Goal: Task Accomplishment & Management: Use online tool/utility

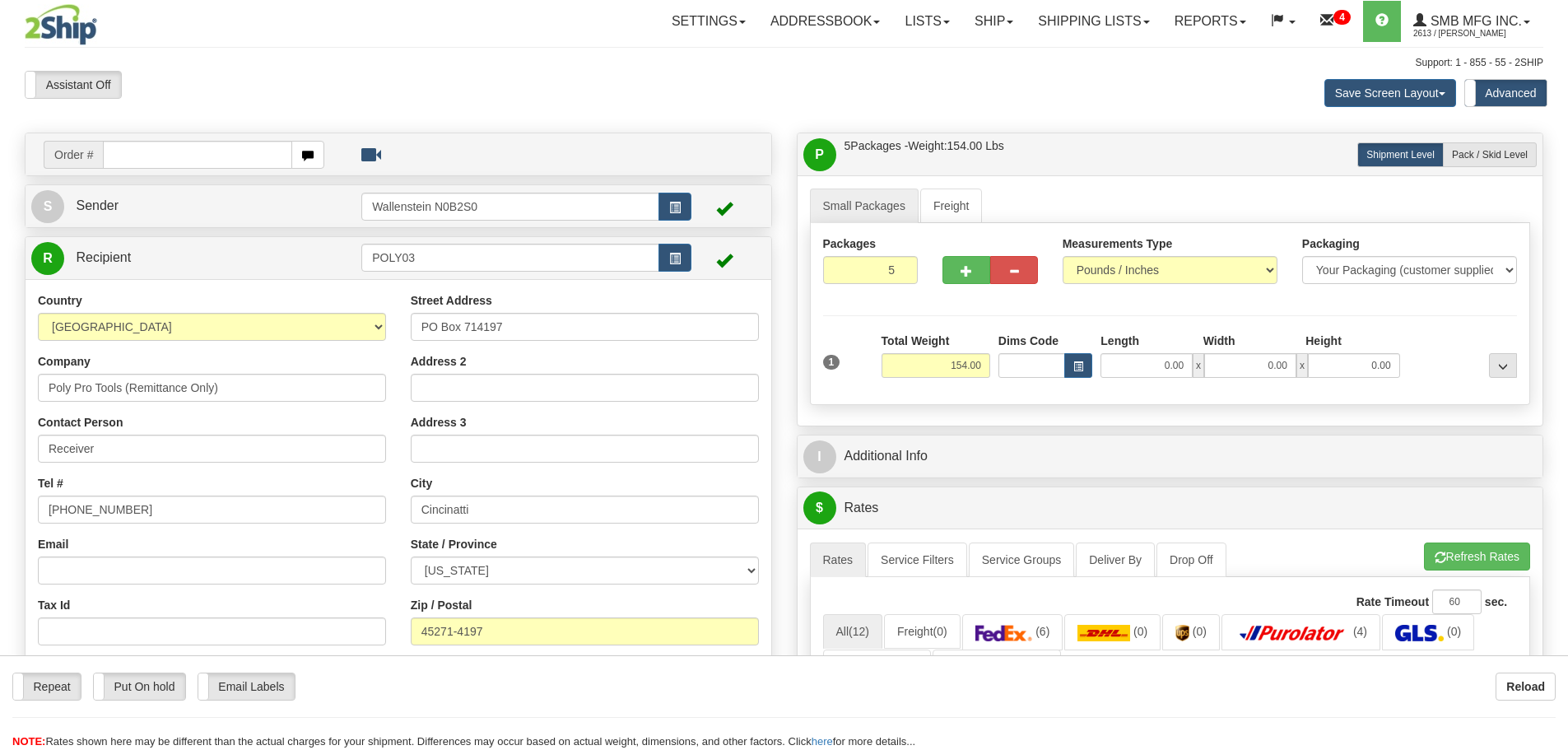
select select "0"
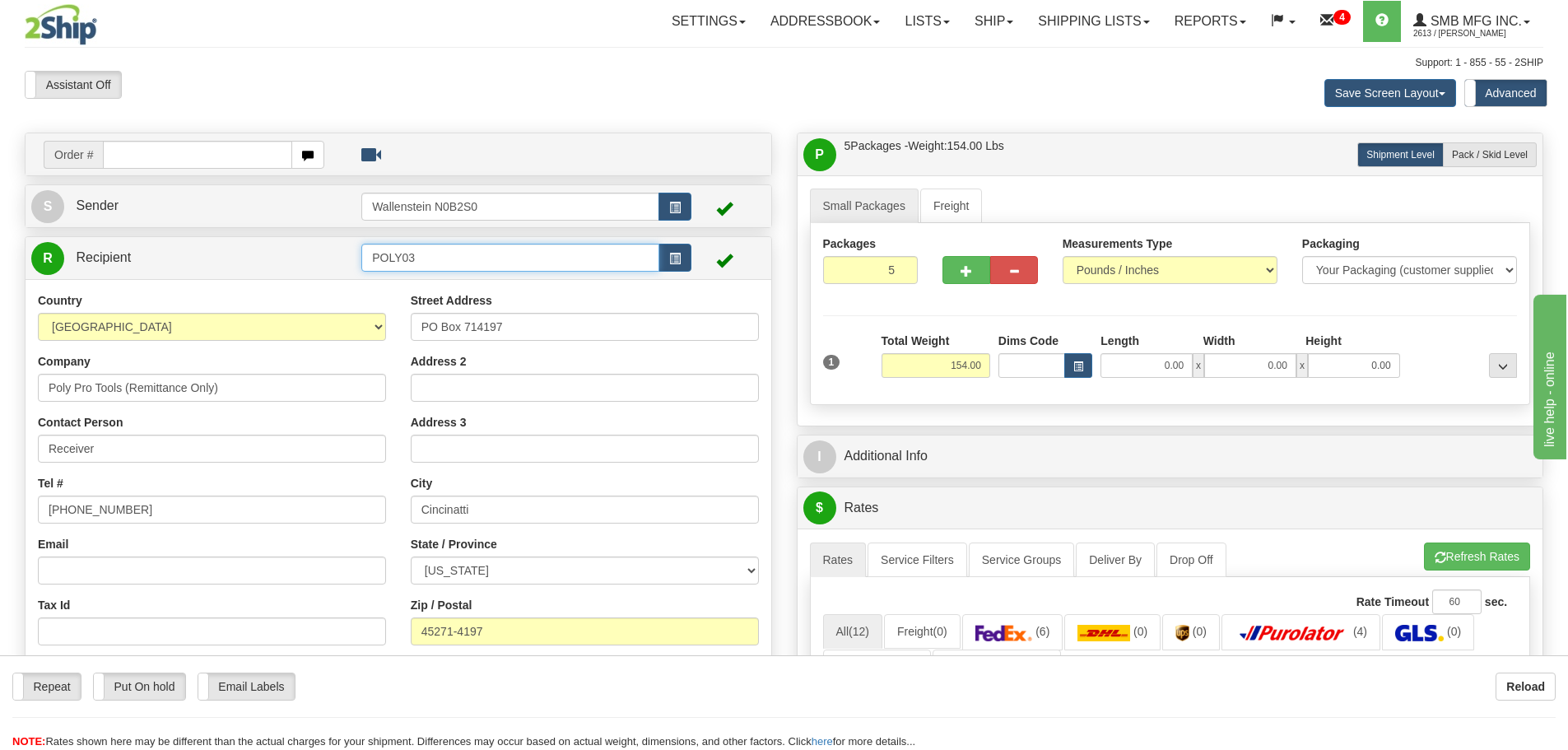
click at [461, 258] on input "POLY03" at bounding box center [511, 257] width 298 height 28
drag, startPoint x: 436, startPoint y: 256, endPoint x: 225, endPoint y: 254, distance: 211.0
click at [225, 254] on tr "R Recipient POLY03" at bounding box center [398, 258] width 734 height 33
click at [445, 254] on input "COUN33" at bounding box center [511, 257] width 298 height 28
click at [434, 284] on div "COUN33" at bounding box center [508, 283] width 282 height 18
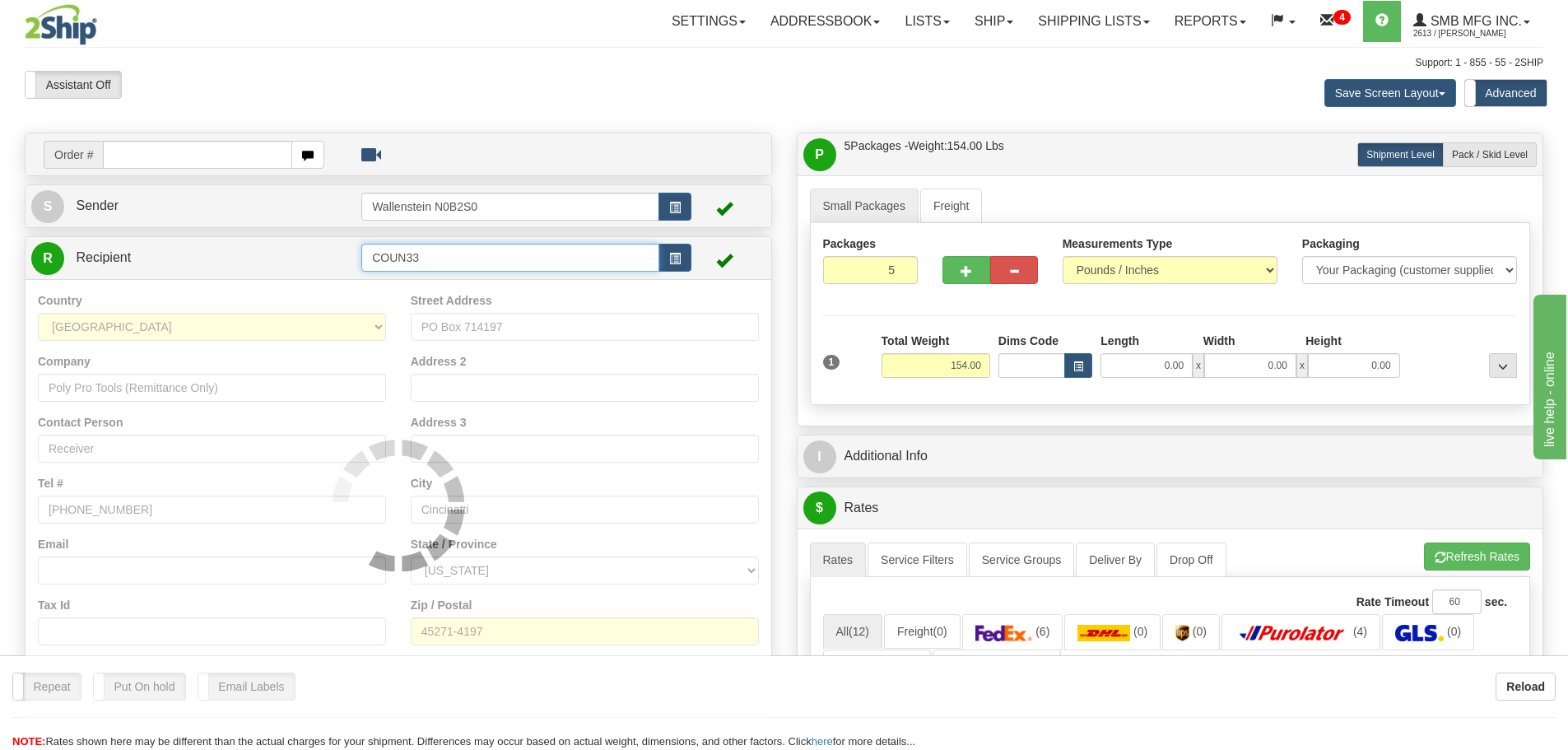
type input "COUN33"
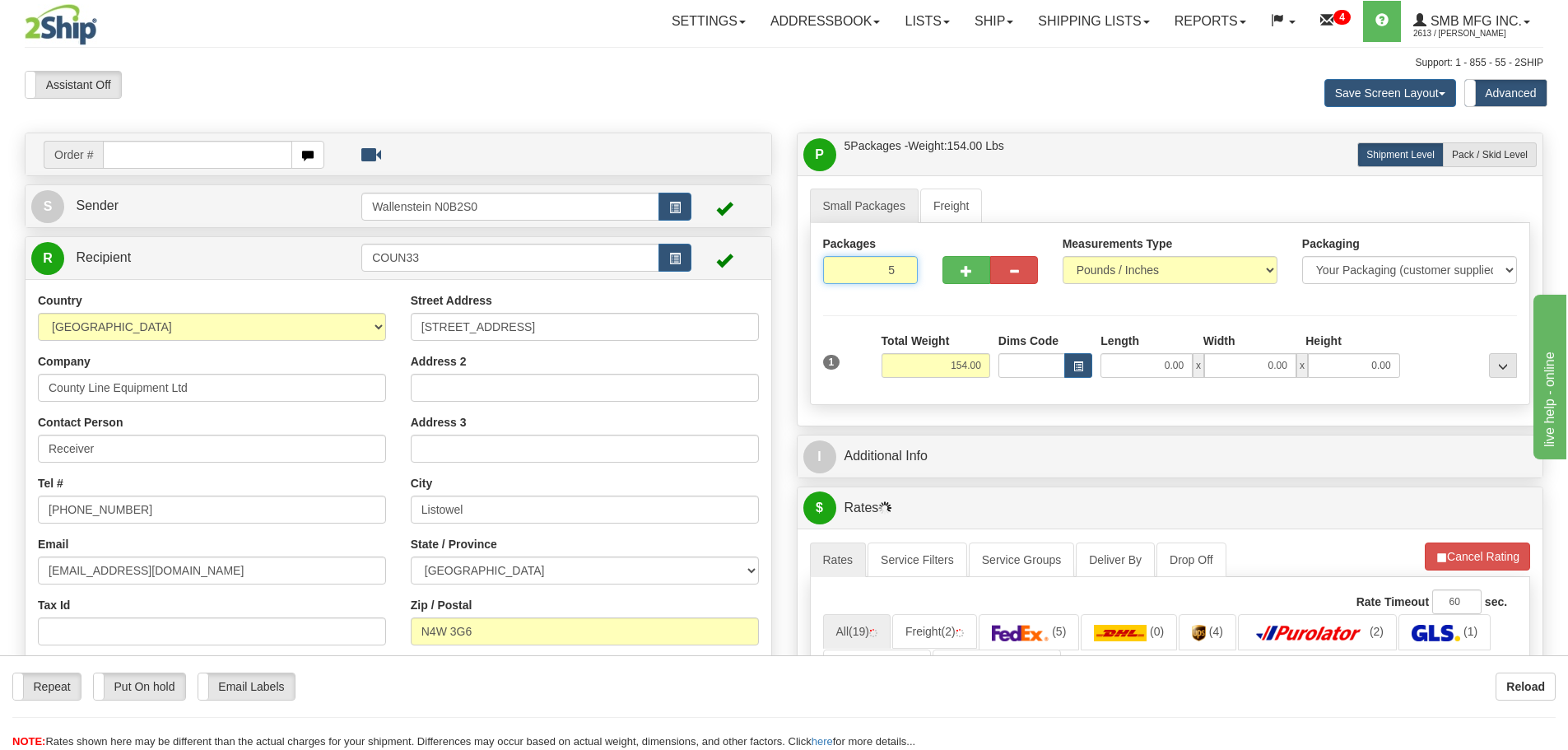
click at [873, 271] on input "5" at bounding box center [871, 270] width 95 height 28
type input "1"
click at [916, 367] on div "Packages 1 1 Measurements Type" at bounding box center [1170, 315] width 721 height 182
click at [939, 367] on input "154.00" at bounding box center [936, 365] width 109 height 25
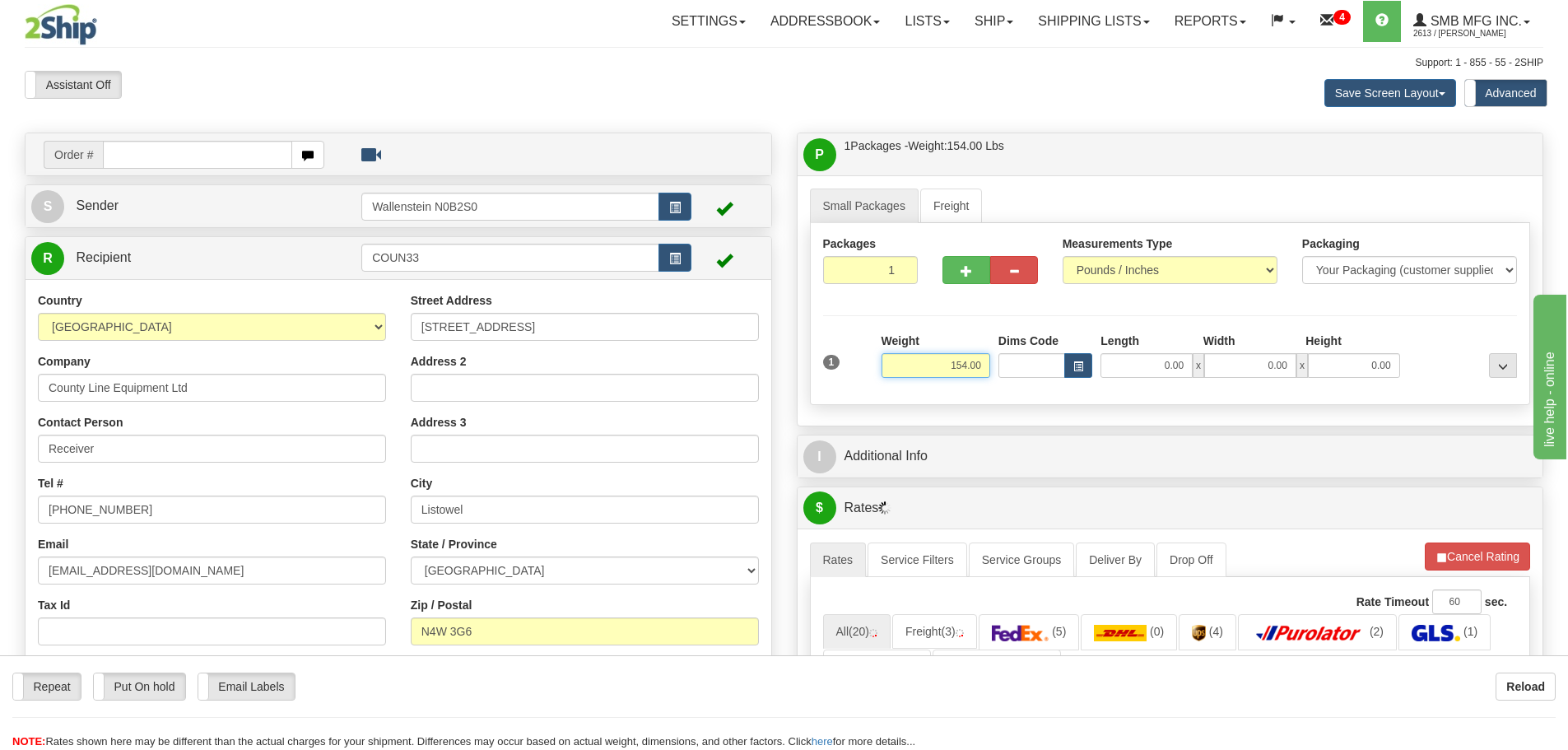
click at [939, 367] on input "154.00" at bounding box center [936, 365] width 109 height 25
type input "2.00"
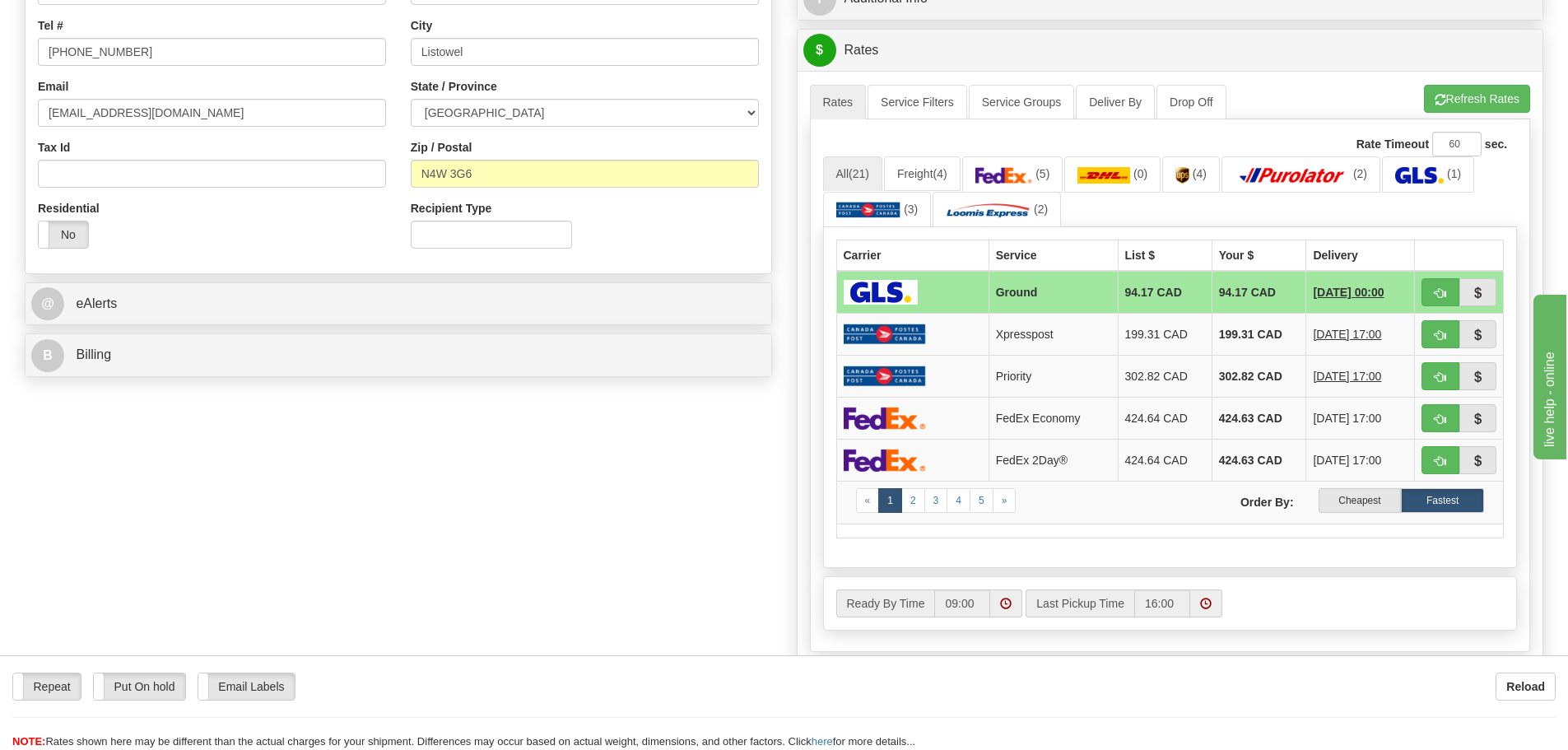
scroll to position [494, 0]
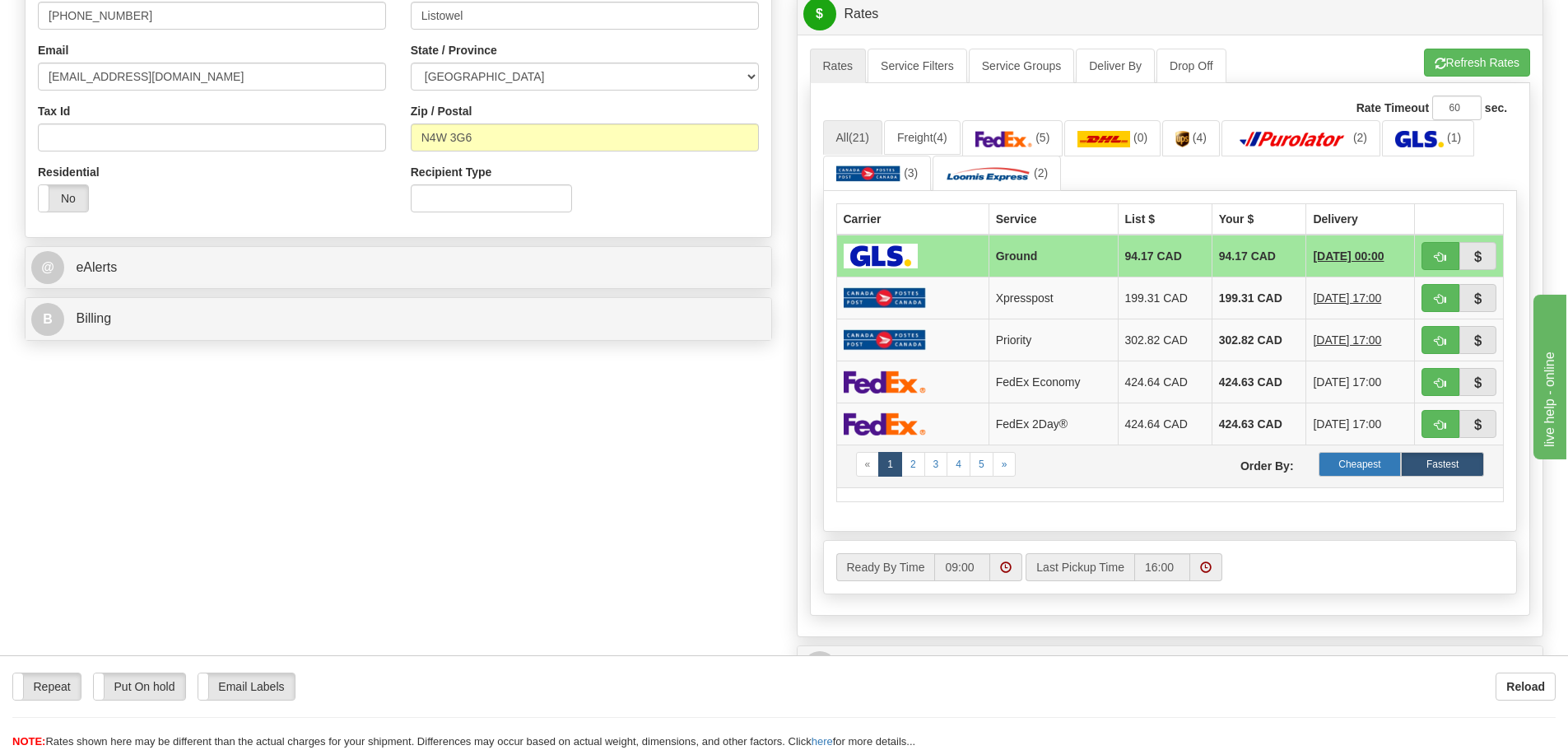
click at [1353, 462] on label "Cheapest" at bounding box center [1360, 464] width 83 height 25
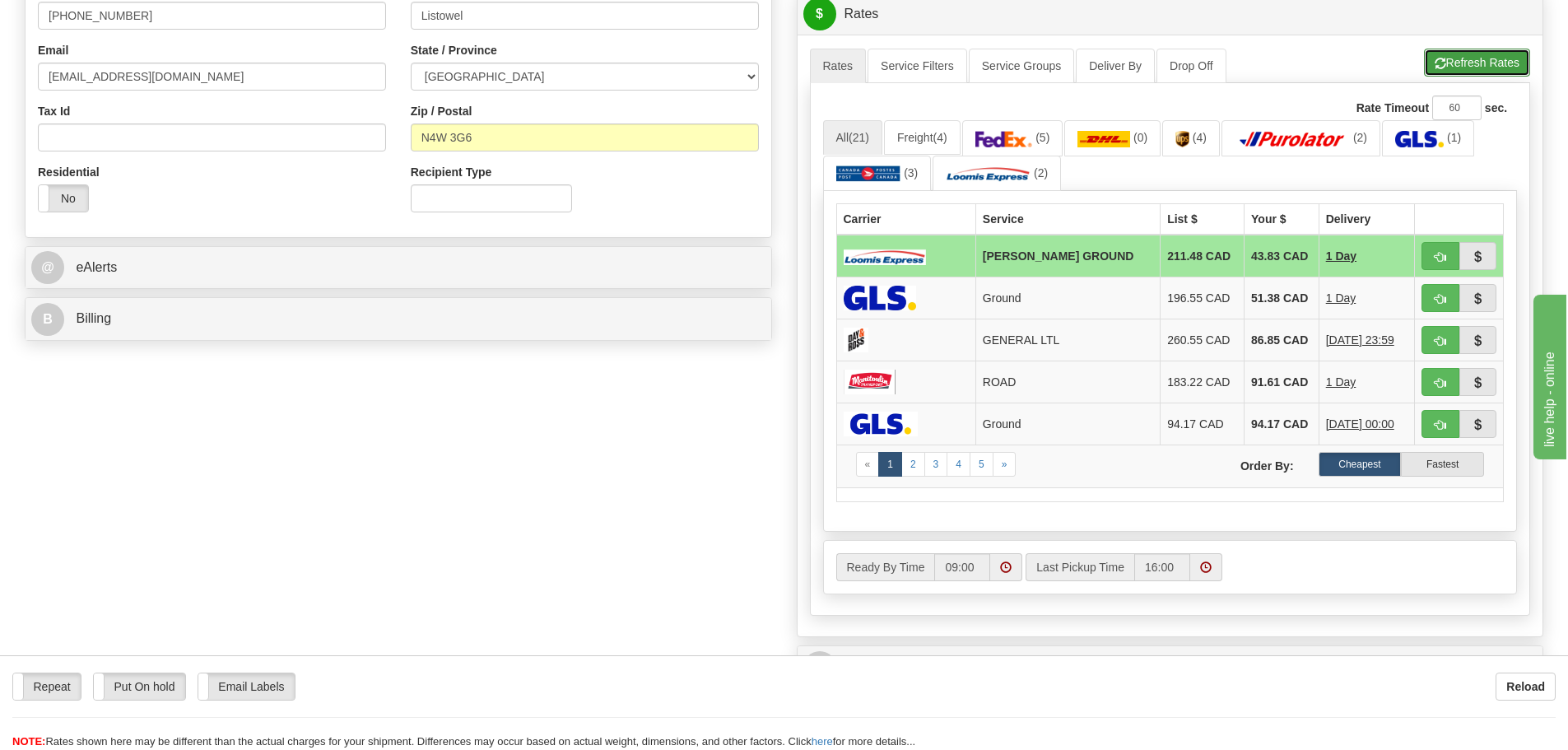
click at [1458, 65] on button "Refresh Rates" at bounding box center [1477, 63] width 106 height 28
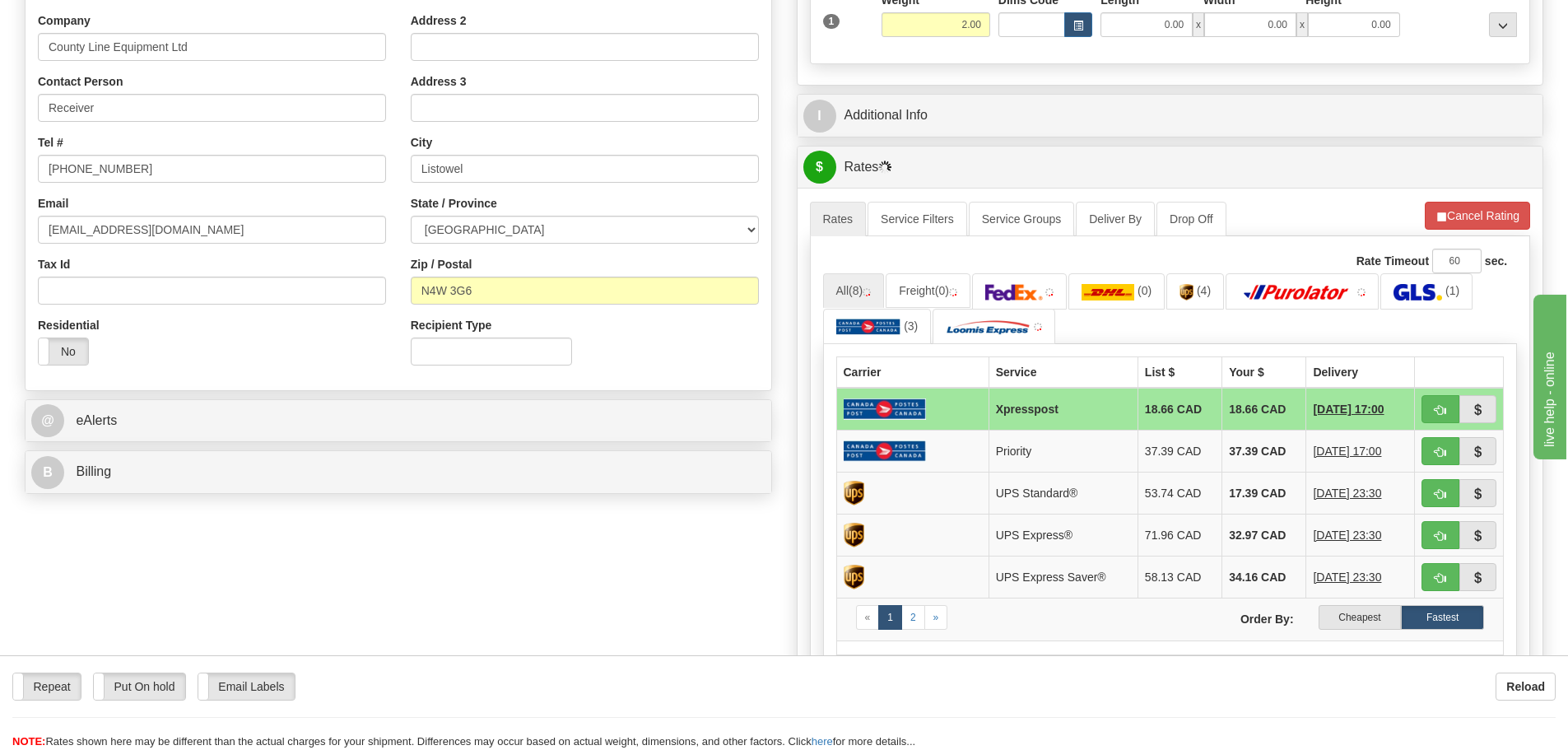
scroll to position [329, 0]
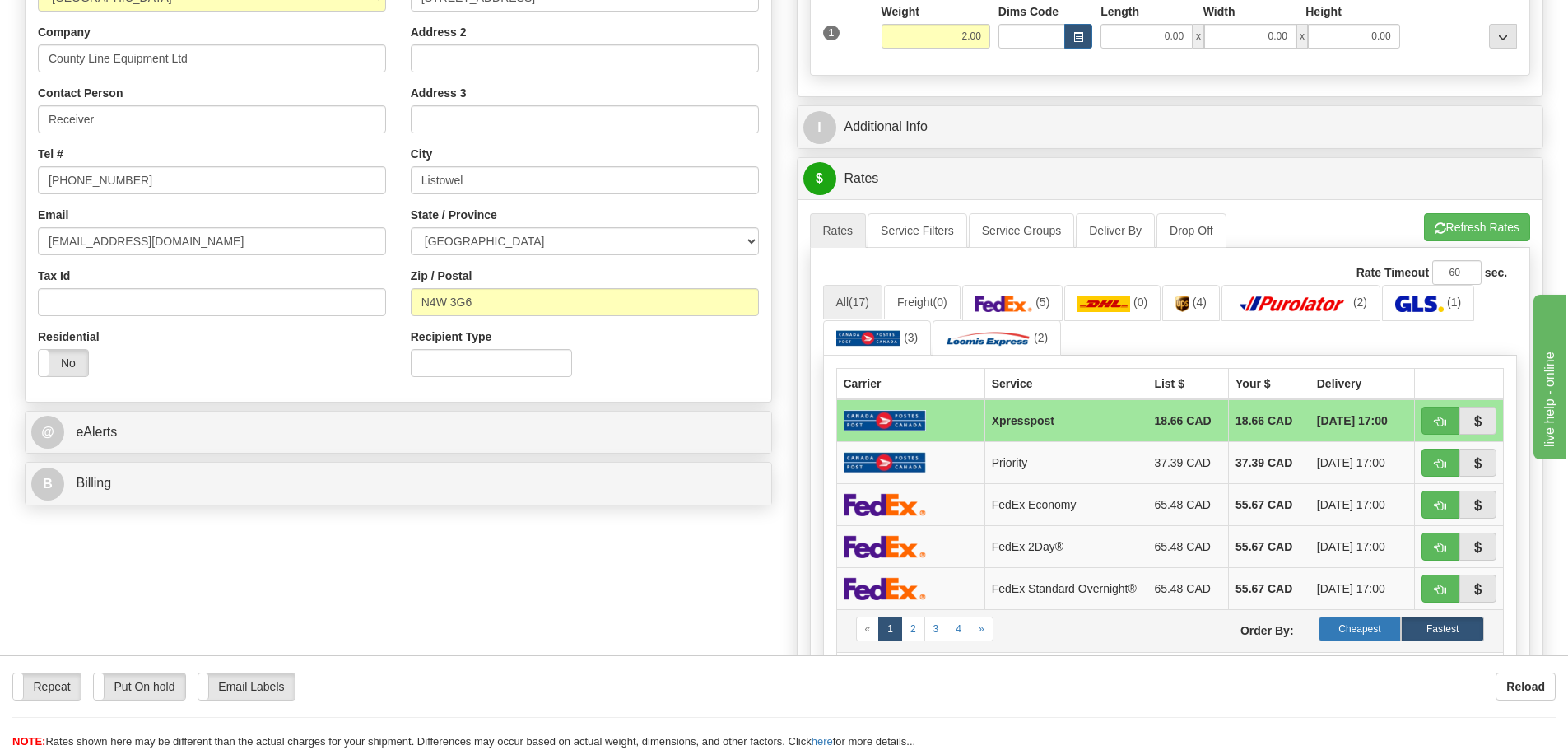
click at [1356, 635] on label "Cheapest" at bounding box center [1360, 628] width 83 height 25
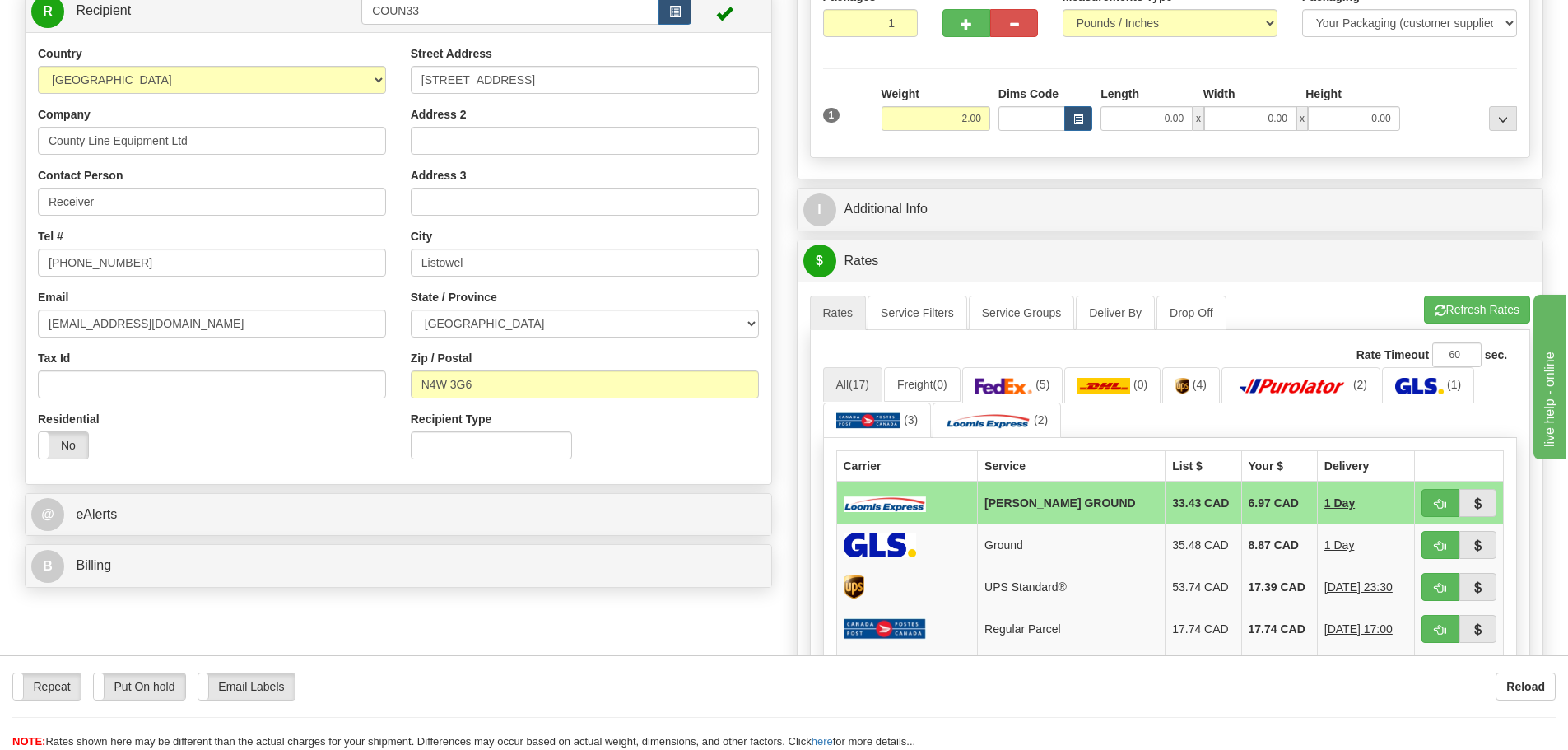
scroll to position [0, 0]
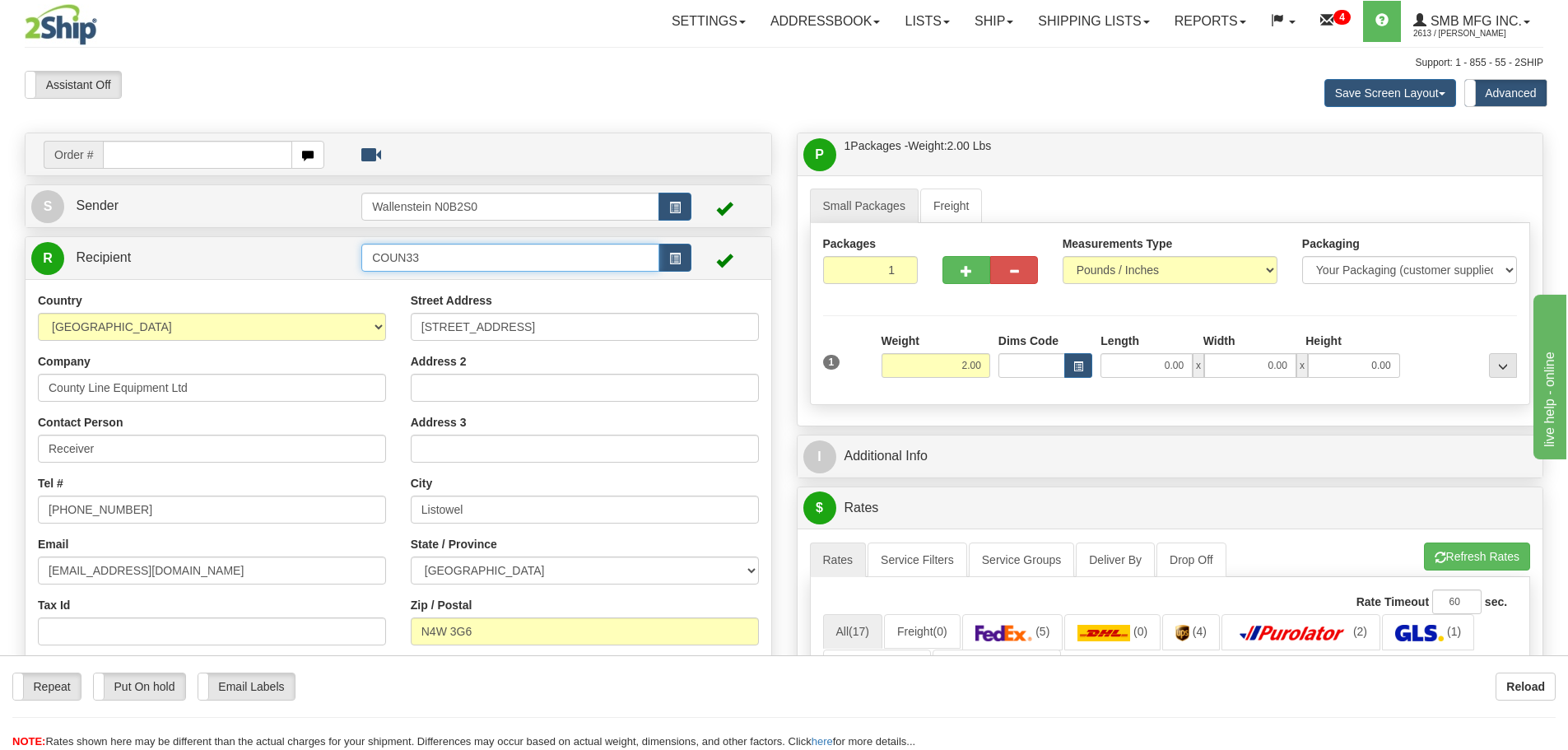
drag, startPoint x: 442, startPoint y: 265, endPoint x: 300, endPoint y: 254, distance: 142.4
click at [301, 254] on tr "R Recipient COUN33" at bounding box center [398, 258] width 734 height 33
click at [383, 277] on div "KIWI01" at bounding box center [508, 283] width 282 height 18
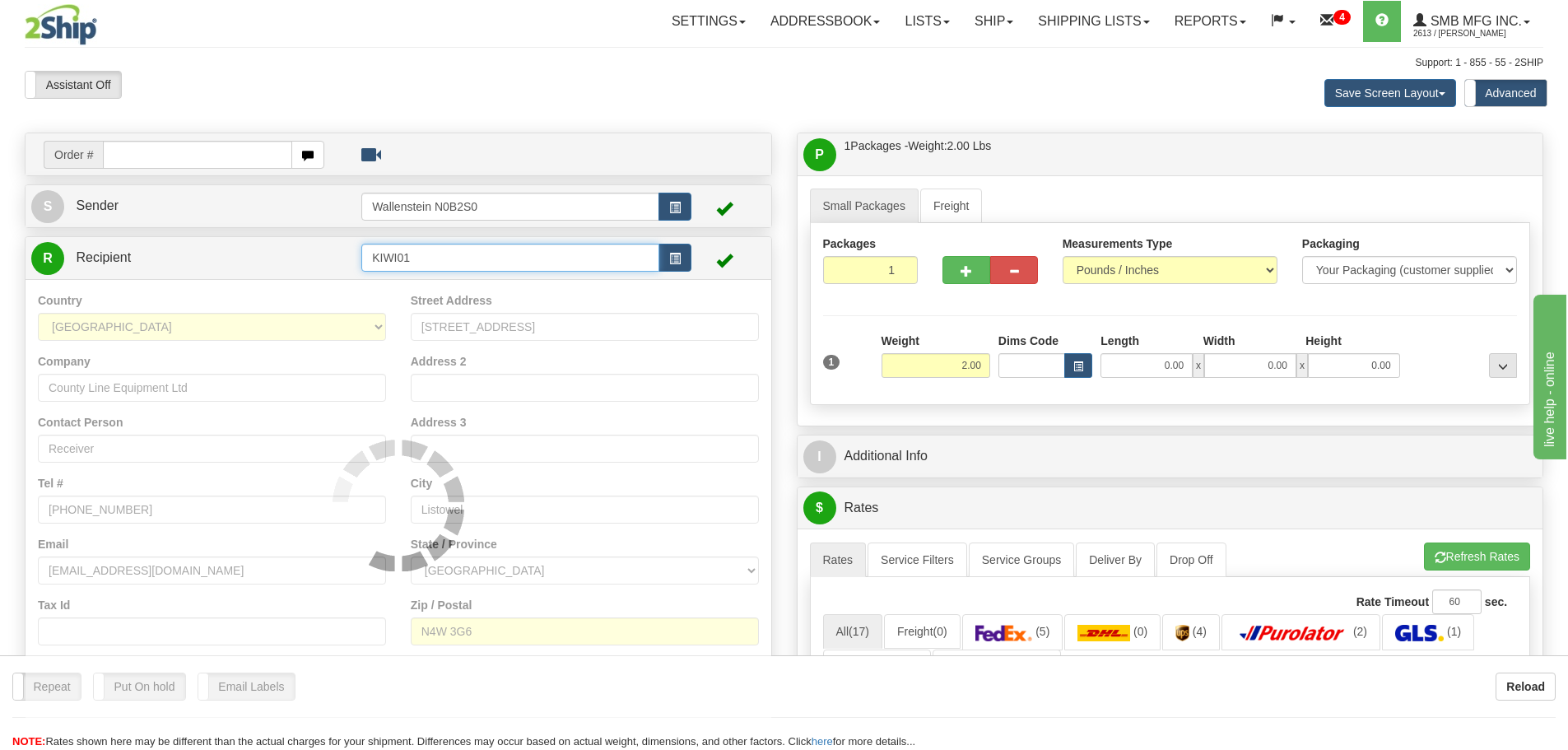
type input "KIWI01"
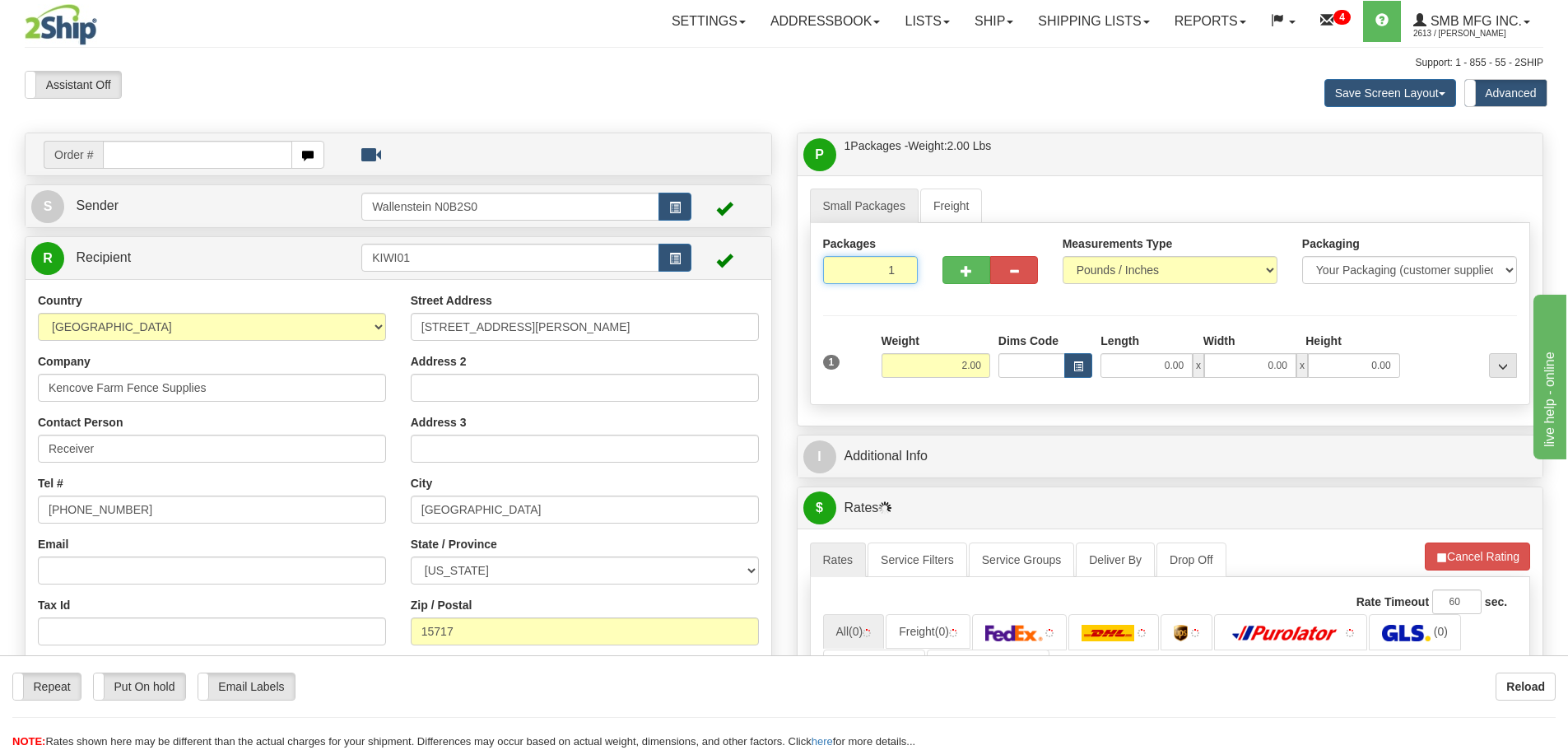
click at [880, 271] on input "1" at bounding box center [871, 270] width 95 height 28
type input "2"
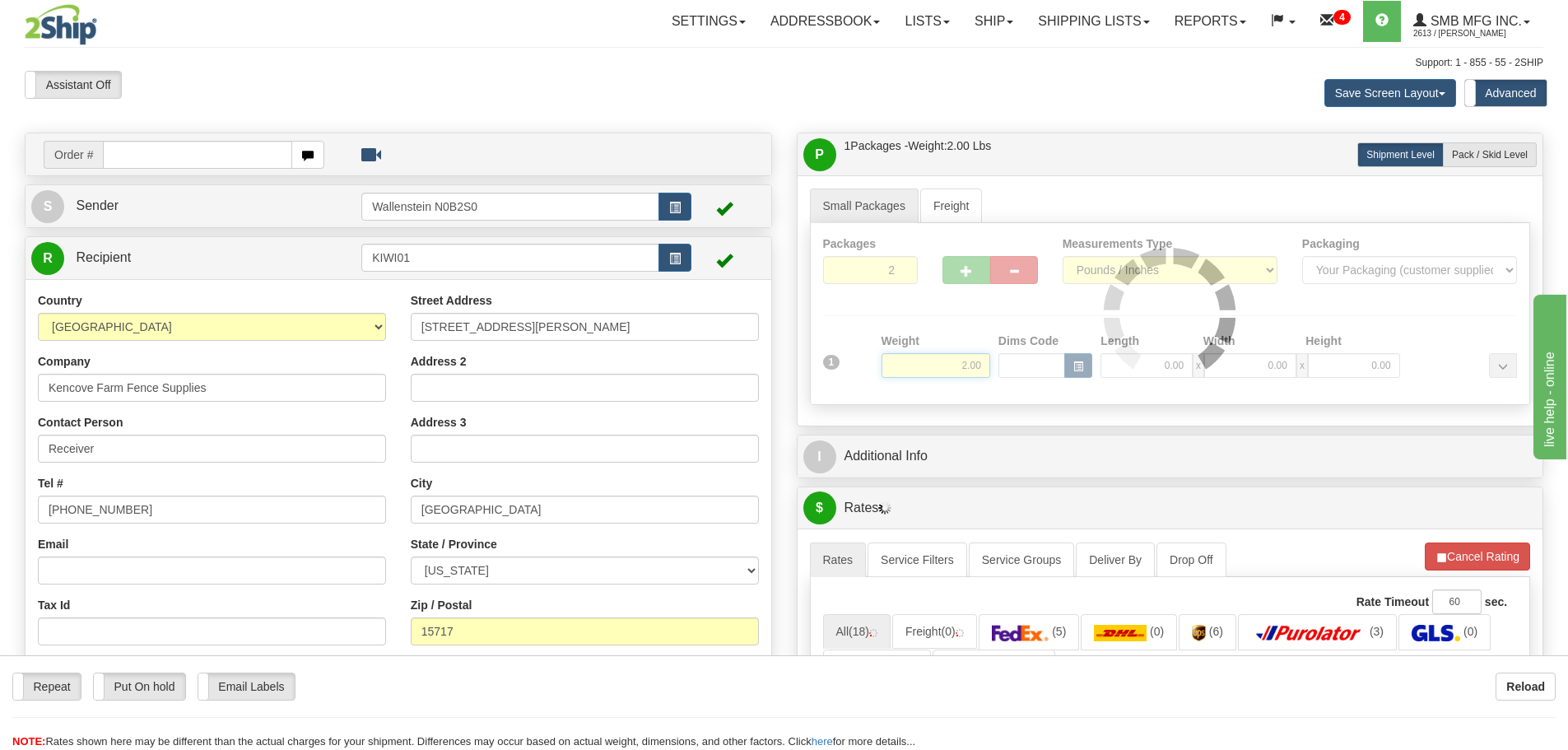
click at [950, 367] on div "Packages 2 1 Measurements Type" at bounding box center [1170, 315] width 721 height 182
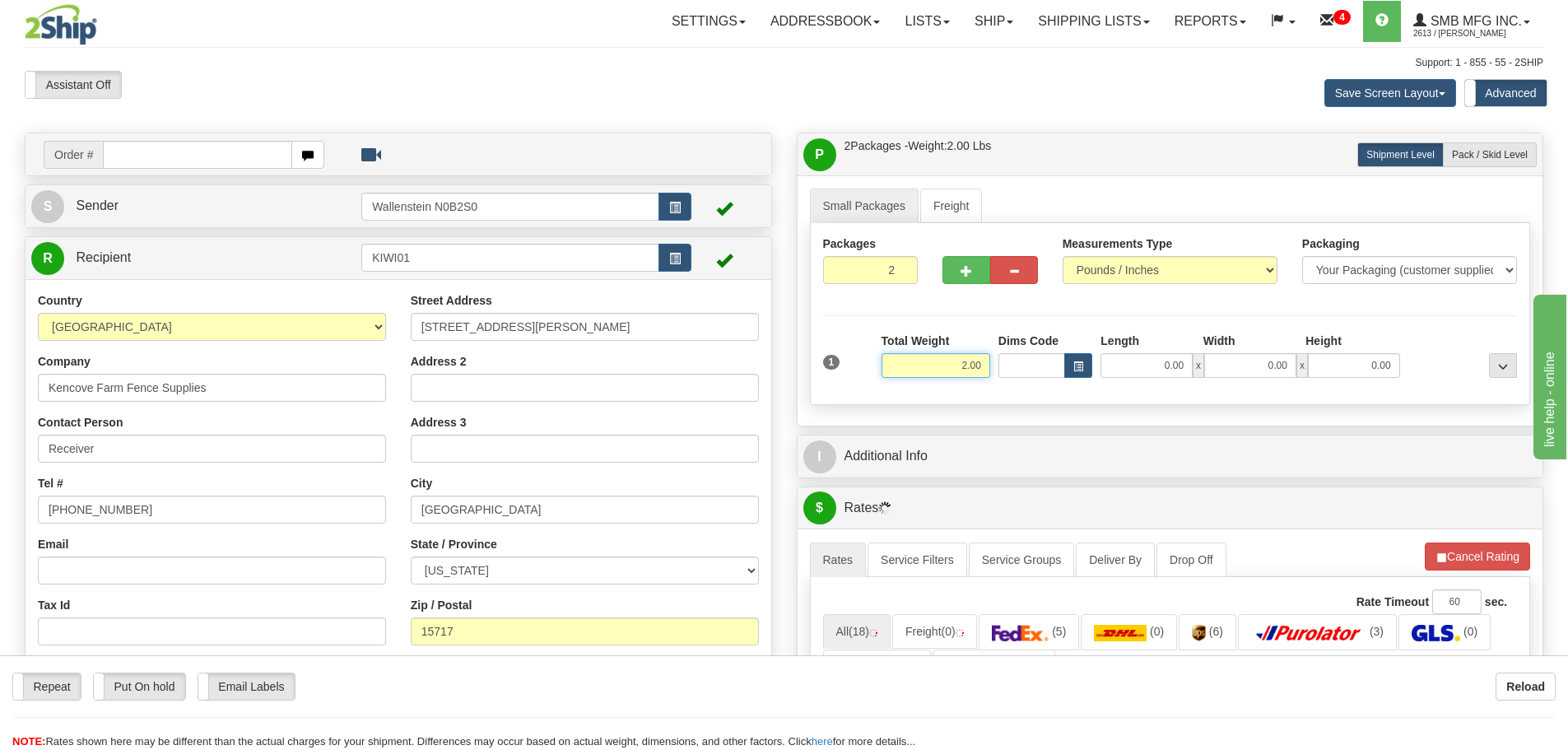
click at [949, 367] on input "2.00" at bounding box center [936, 365] width 109 height 25
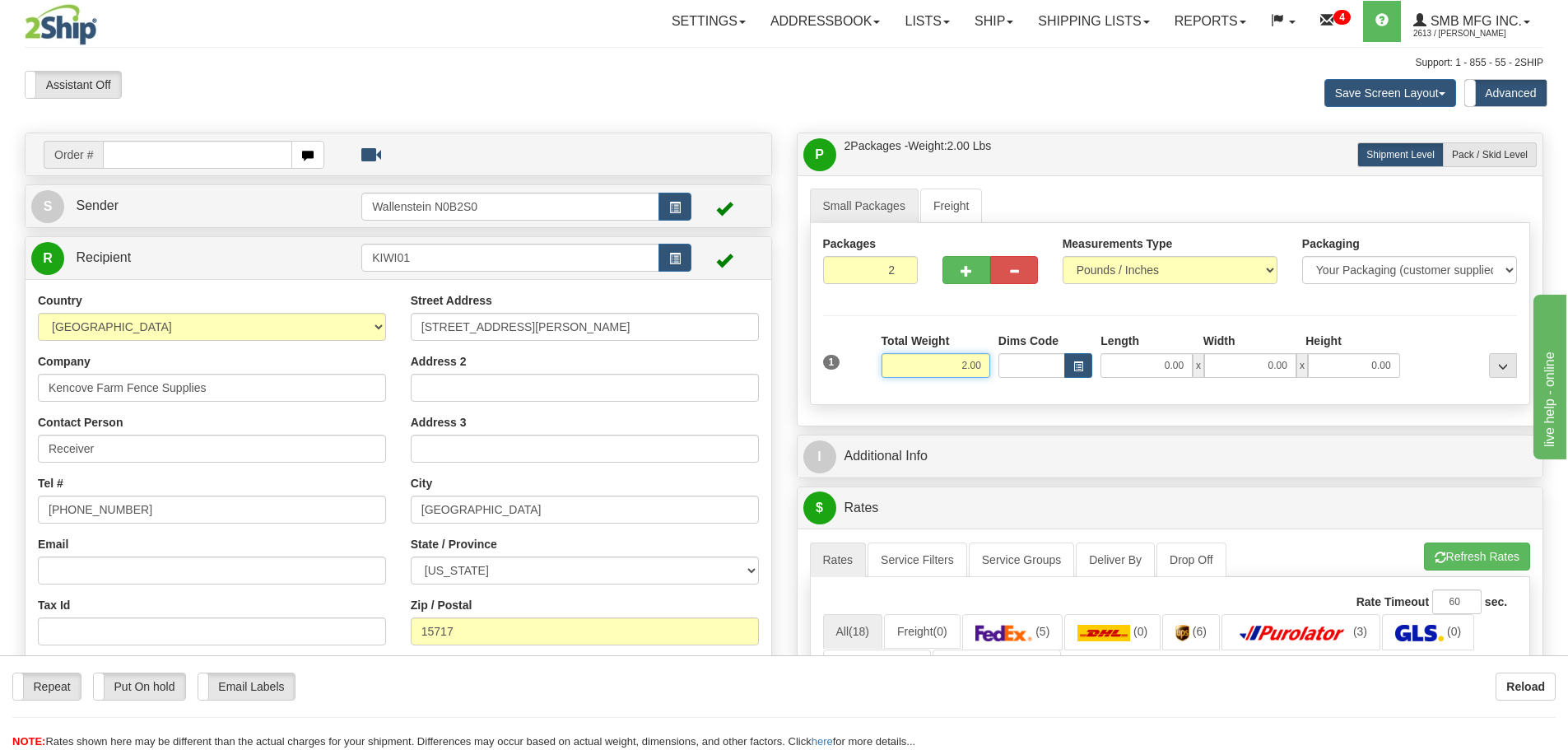
click at [949, 367] on input "2.00" at bounding box center [936, 365] width 109 height 25
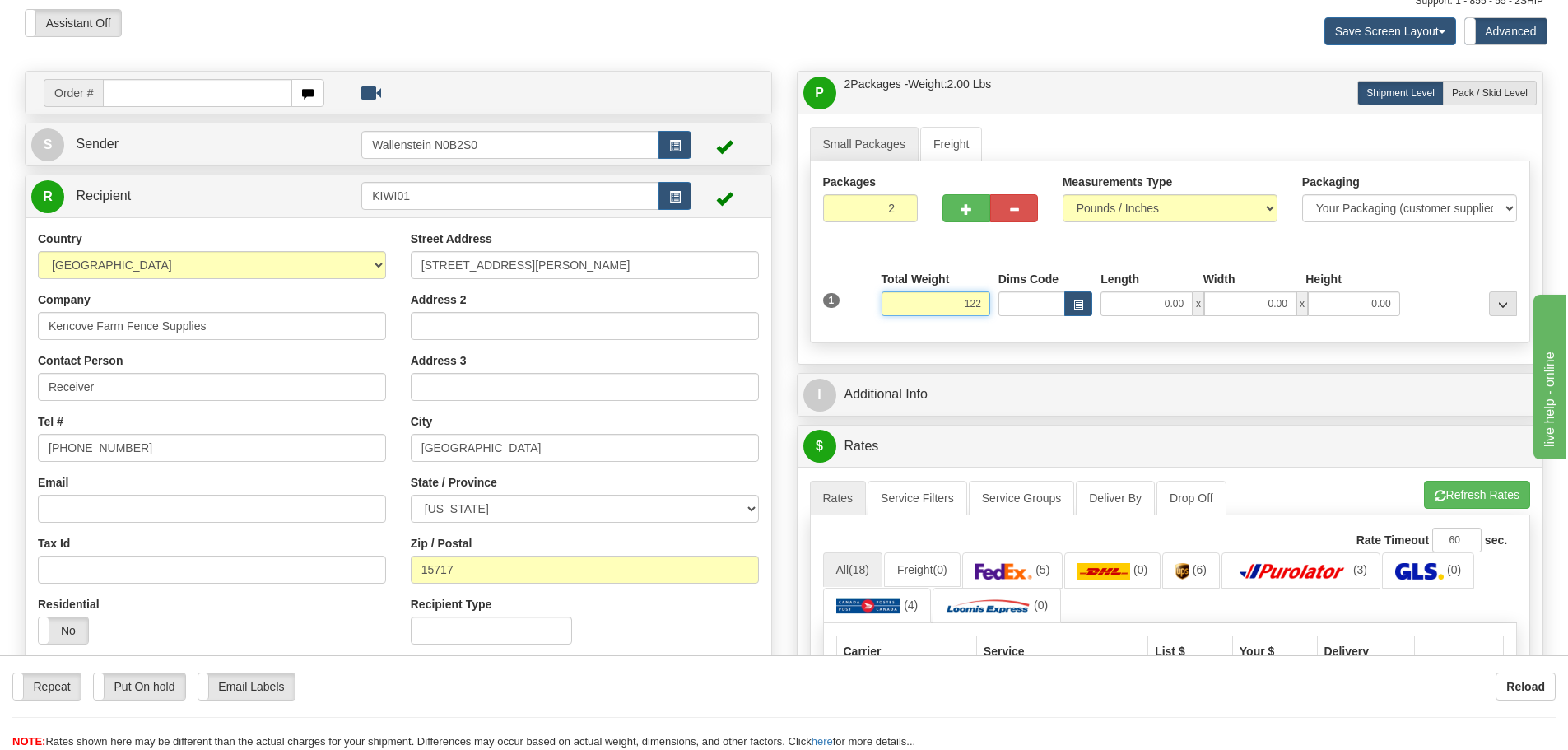
scroll to position [165, 0]
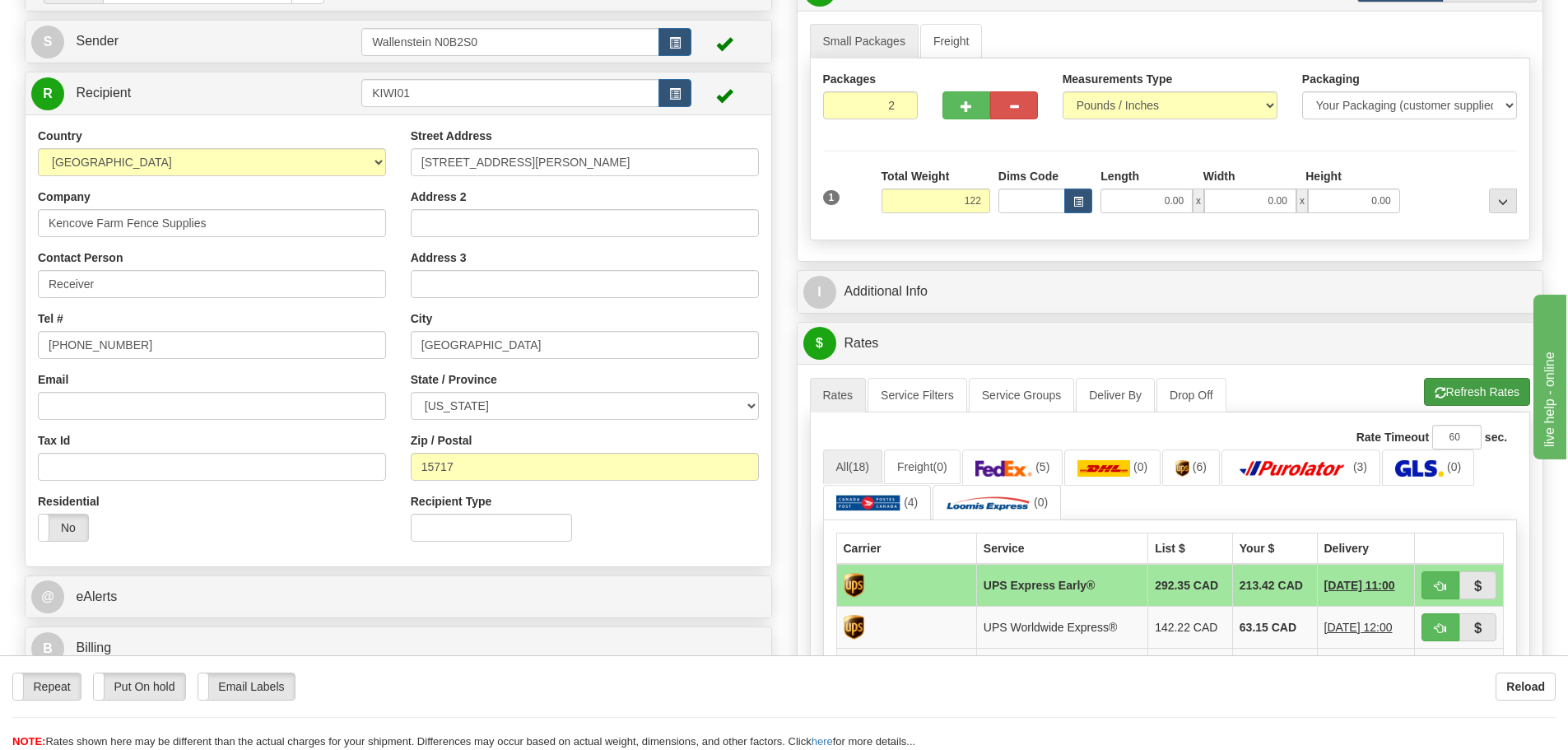
type input "122.00"
click at [1454, 395] on li "Refresh Rates Cancel Rating" at bounding box center [1477, 391] width 106 height 28
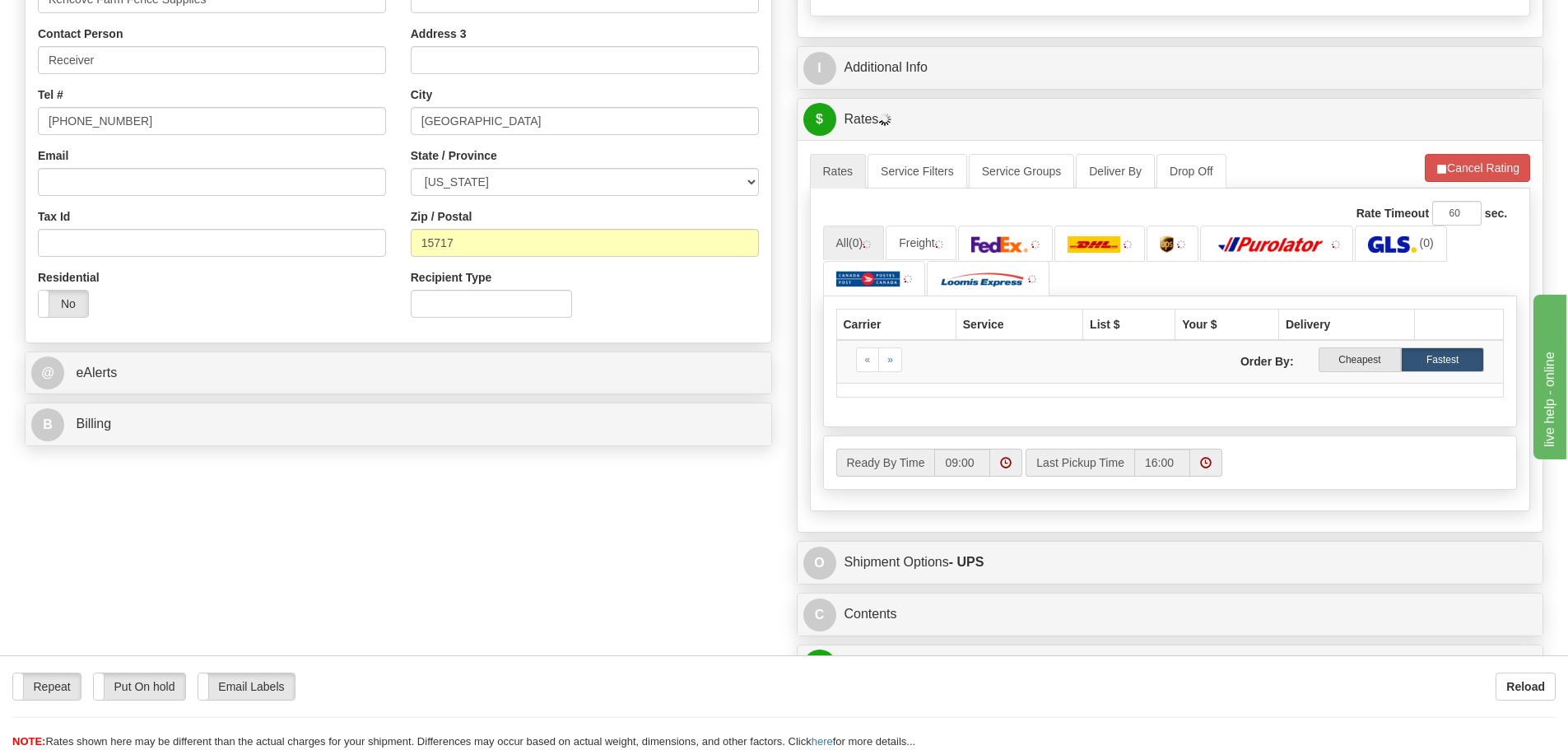
scroll to position [412, 0]
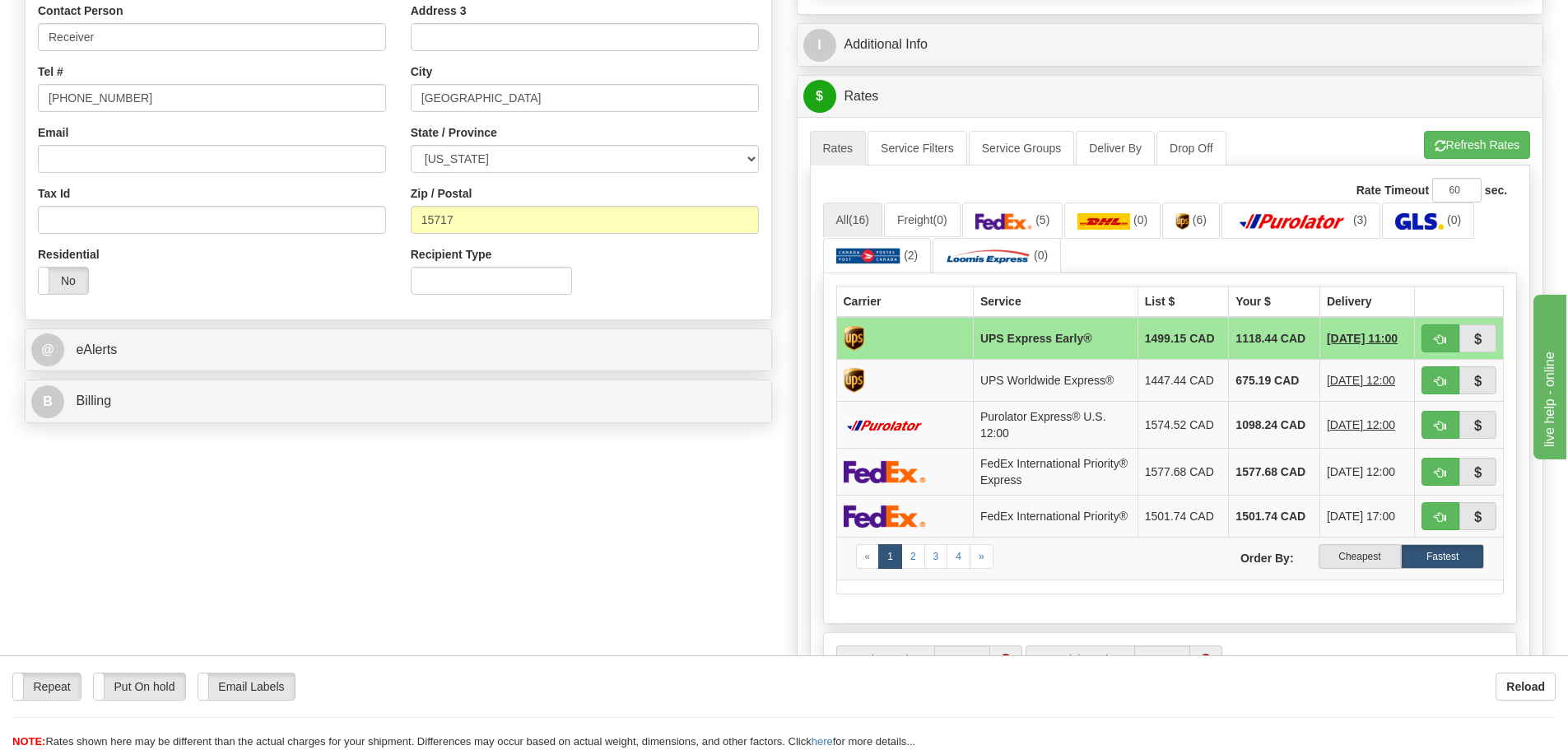
click at [1346, 557] on label "Cheapest" at bounding box center [1360, 556] width 83 height 25
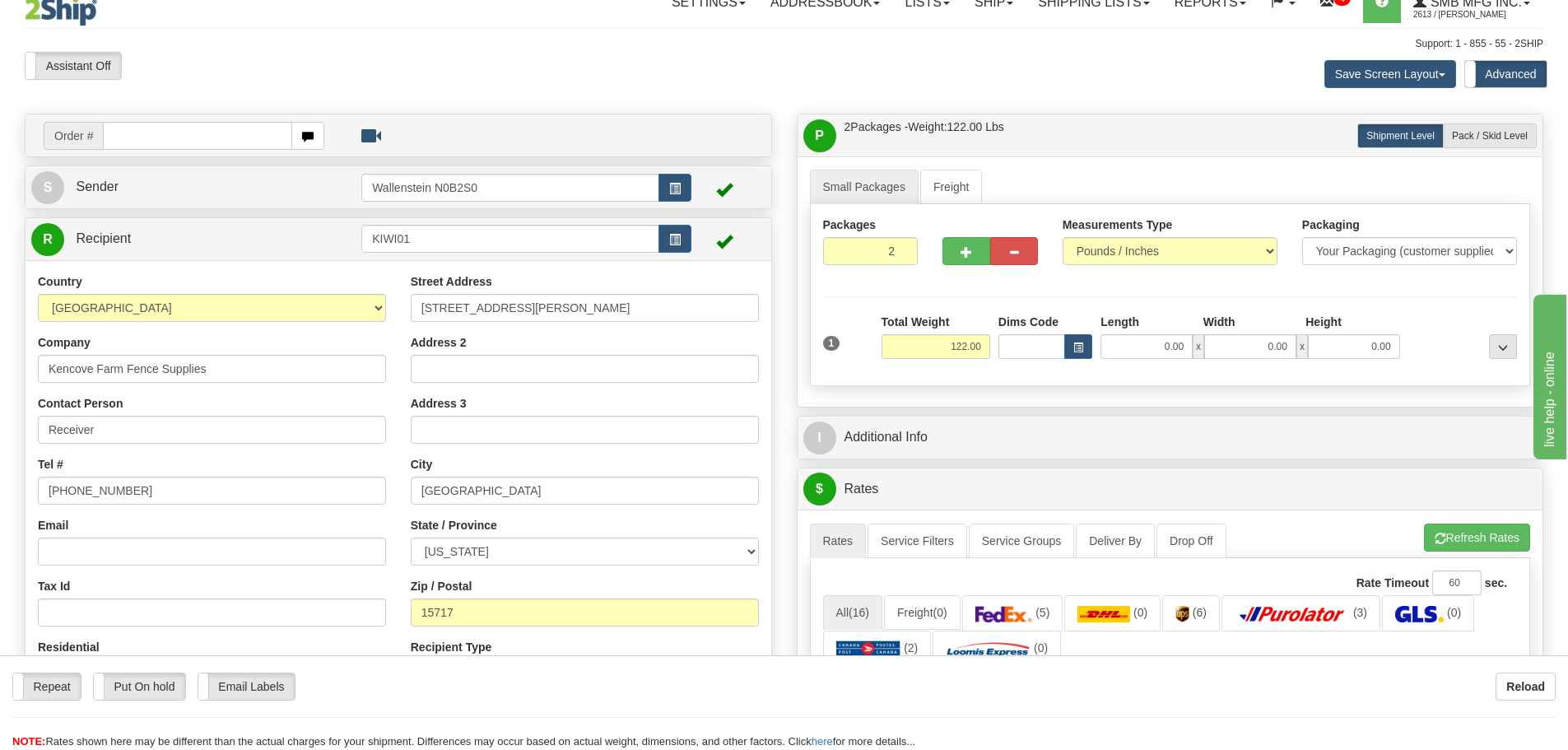
scroll to position [0, 0]
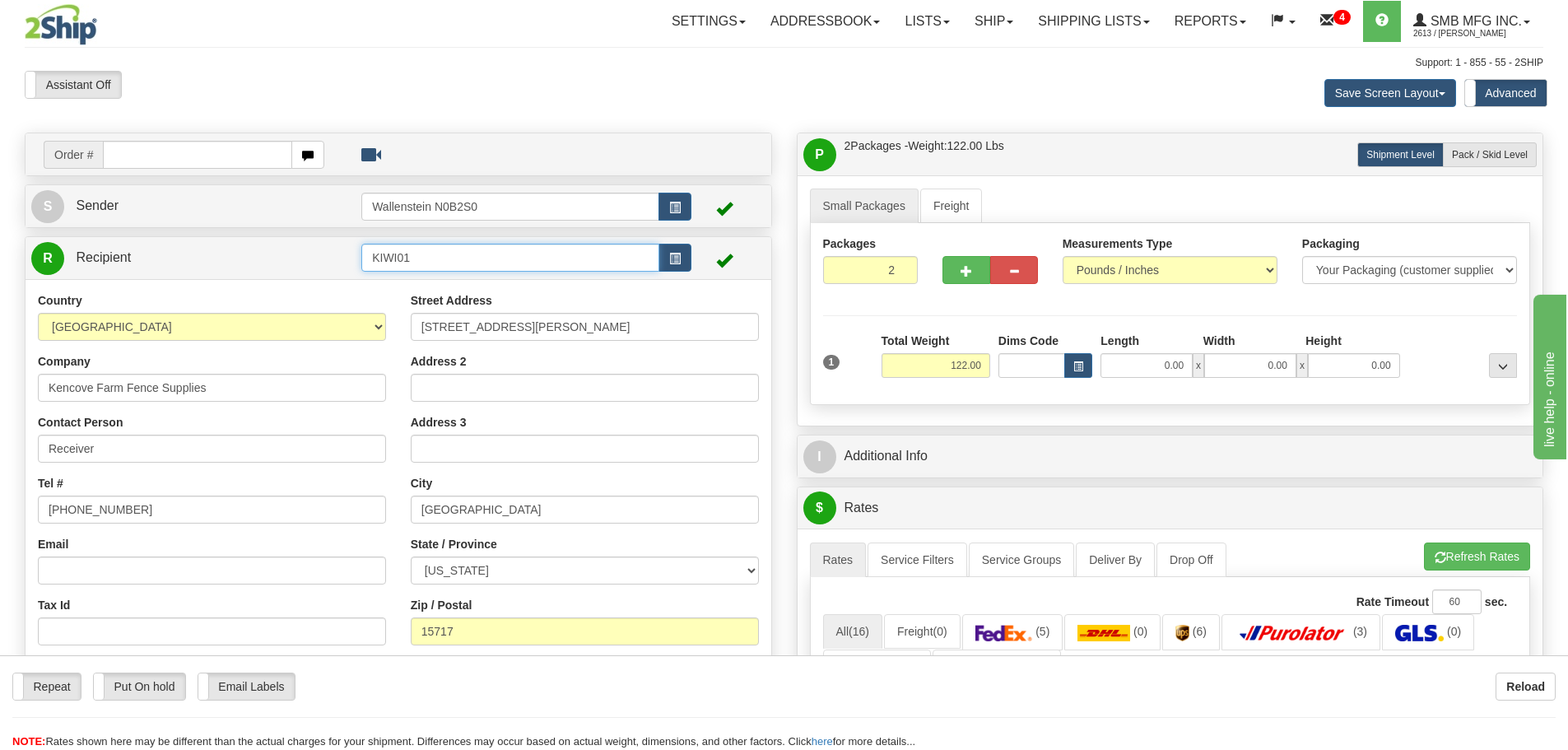
drag, startPoint x: 420, startPoint y: 263, endPoint x: 333, endPoint y: 258, distance: 87.1
click at [333, 258] on tr "R Recipient KIWI01" at bounding box center [398, 258] width 734 height 33
click at [209, 330] on select "[GEOGRAPHIC_DATA] [GEOGRAPHIC_DATA] [GEOGRAPHIC_DATA] [GEOGRAPHIC_DATA] [US_STA…" at bounding box center [212, 326] width 348 height 28
select select "CA"
click at [38, 313] on select "[GEOGRAPHIC_DATA] [GEOGRAPHIC_DATA] [GEOGRAPHIC_DATA] [GEOGRAPHIC_DATA] [US_STA…" at bounding box center [212, 326] width 348 height 28
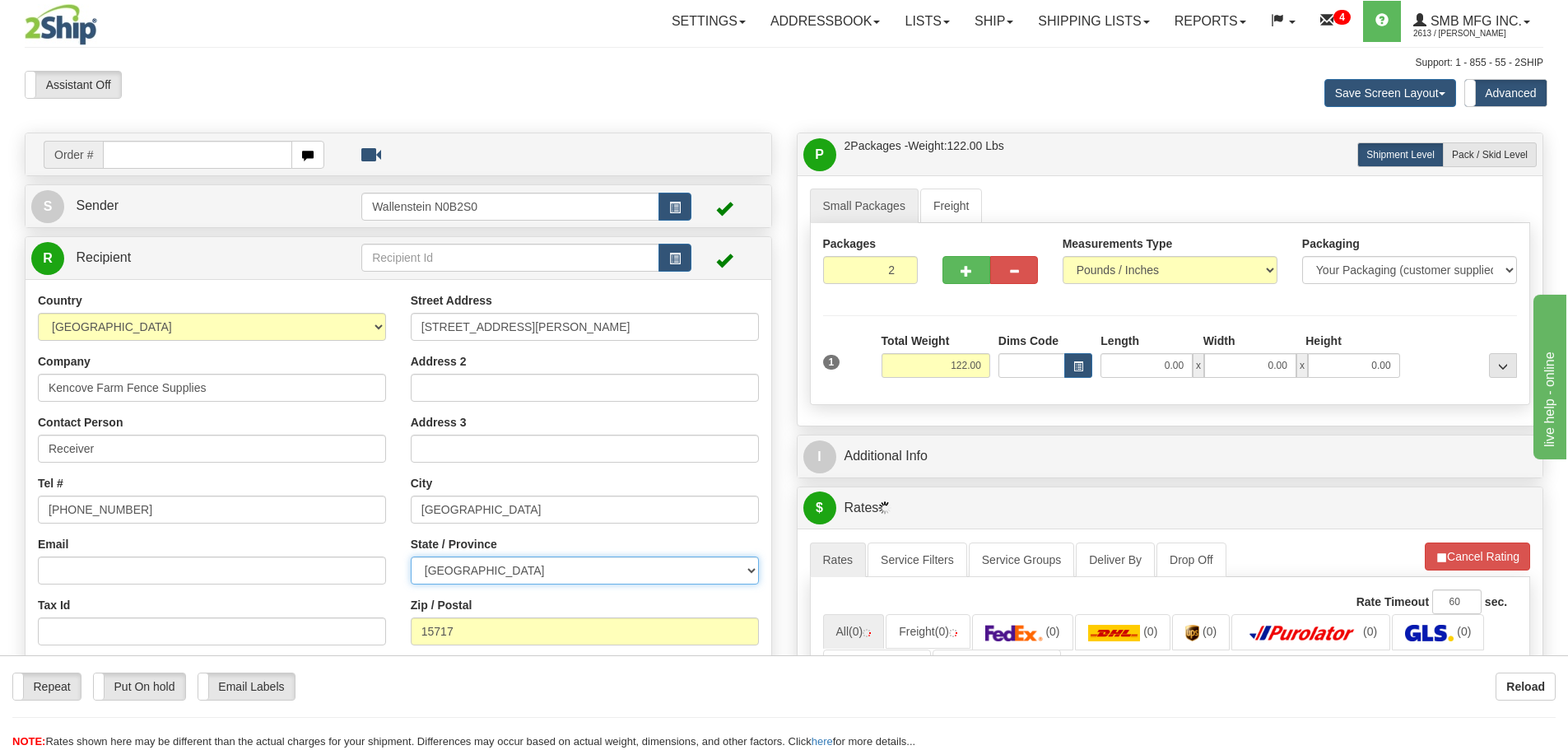
click at [498, 570] on select "[GEOGRAPHIC_DATA] [GEOGRAPHIC_DATA] [GEOGRAPHIC_DATA] [GEOGRAPHIC_DATA] [GEOGRA…" at bounding box center [584, 571] width 348 height 28
select select "ON"
click at [411, 557] on select "[GEOGRAPHIC_DATA] [GEOGRAPHIC_DATA] [GEOGRAPHIC_DATA] [GEOGRAPHIC_DATA] [GEOGRA…" at bounding box center [584, 571] width 348 height 28
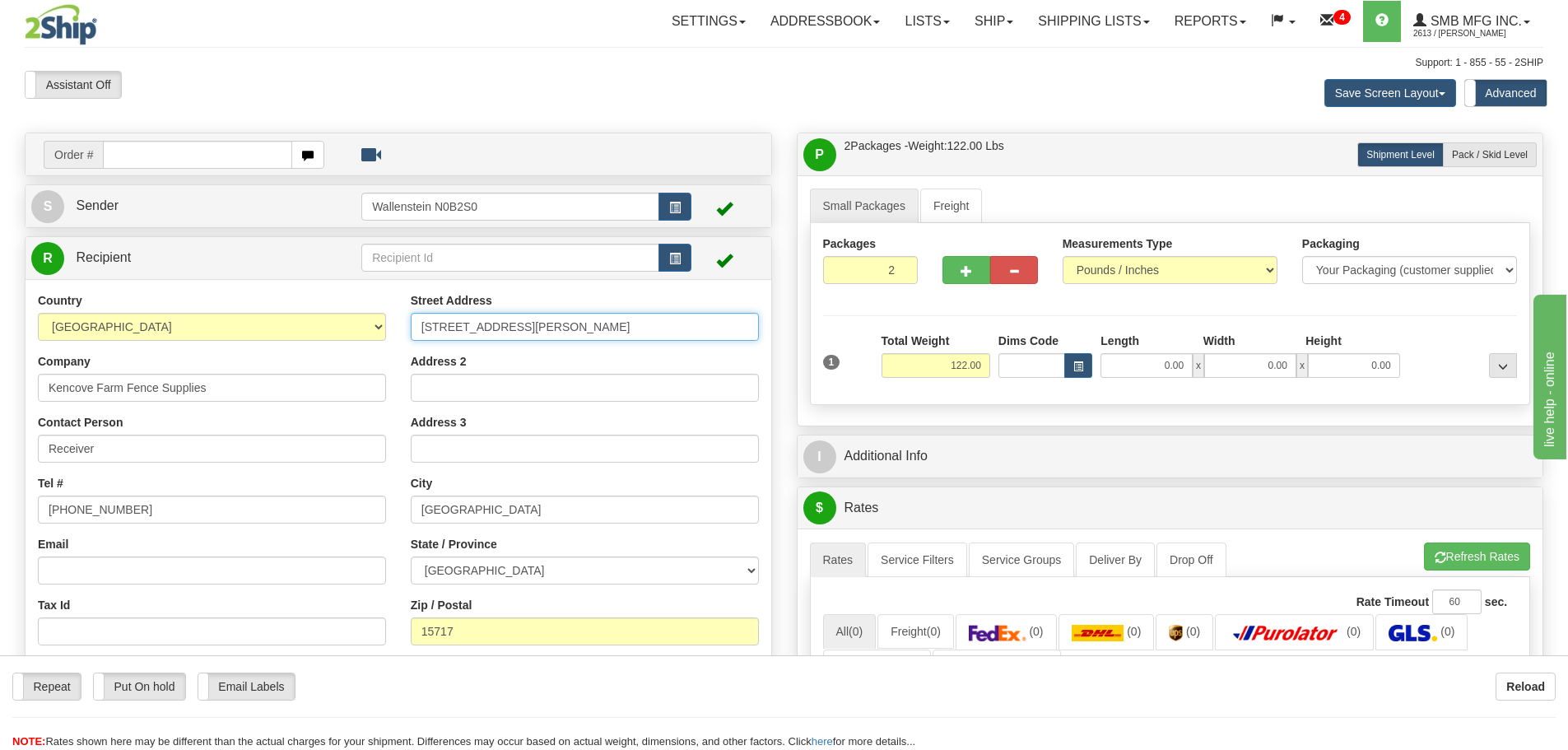
drag, startPoint x: 530, startPoint y: 324, endPoint x: 383, endPoint y: 325, distance: 147.0
click at [383, 325] on div "Country [GEOGRAPHIC_DATA] [GEOGRAPHIC_DATA] [GEOGRAPHIC_DATA] [GEOGRAPHIC_DATA]…" at bounding box center [398, 505] width 746 height 426
drag, startPoint x: 233, startPoint y: 392, endPoint x: -28, endPoint y: 386, distance: 261.1
click at [0, 386] on html "Training Course Close Toggle navigation Settings Shipping Preferences New Sende…" at bounding box center [784, 375] width 1568 height 750
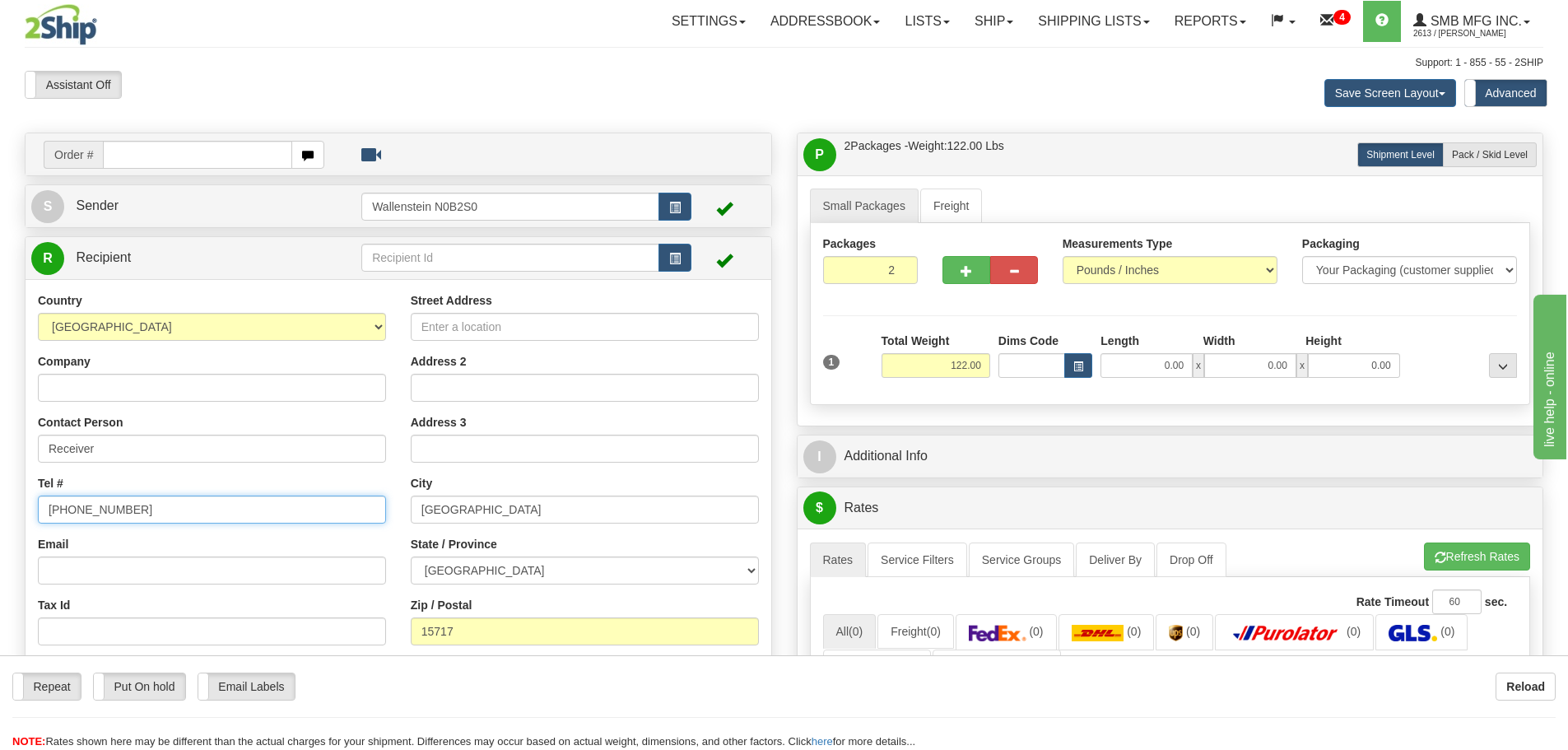
drag, startPoint x: 141, startPoint y: 516, endPoint x: -49, endPoint y: 494, distance: 191.3
click at [0, 494] on html "Training Course Close Toggle navigation Settings Shipping Preferences New Sende…" at bounding box center [784, 375] width 1568 height 750
drag, startPoint x: 531, startPoint y: 500, endPoint x: 292, endPoint y: 518, distance: 239.7
click at [292, 518] on div "Country [GEOGRAPHIC_DATA] [GEOGRAPHIC_DATA] [GEOGRAPHIC_DATA] [GEOGRAPHIC_DATA]…" at bounding box center [398, 505] width 746 height 426
click at [446, 325] on input "Street Address" at bounding box center [584, 326] width 348 height 28
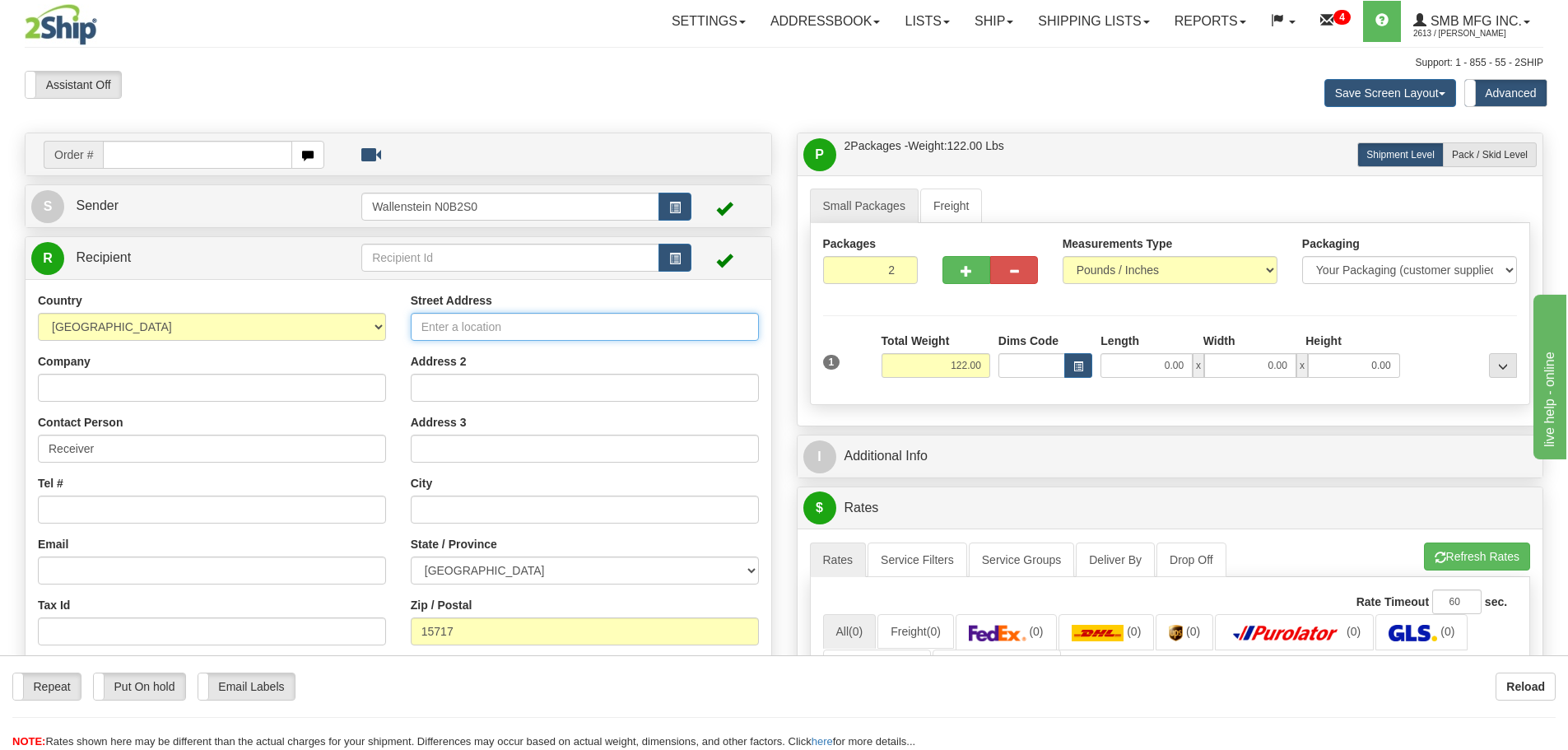
paste input "[STREET_ADDRESS]"
type input "[STREET_ADDRESS]"
click at [453, 521] on input "text" at bounding box center [584, 509] width 348 height 28
paste input "[GEOGRAPHIC_DATA]"
type input "[GEOGRAPHIC_DATA]"
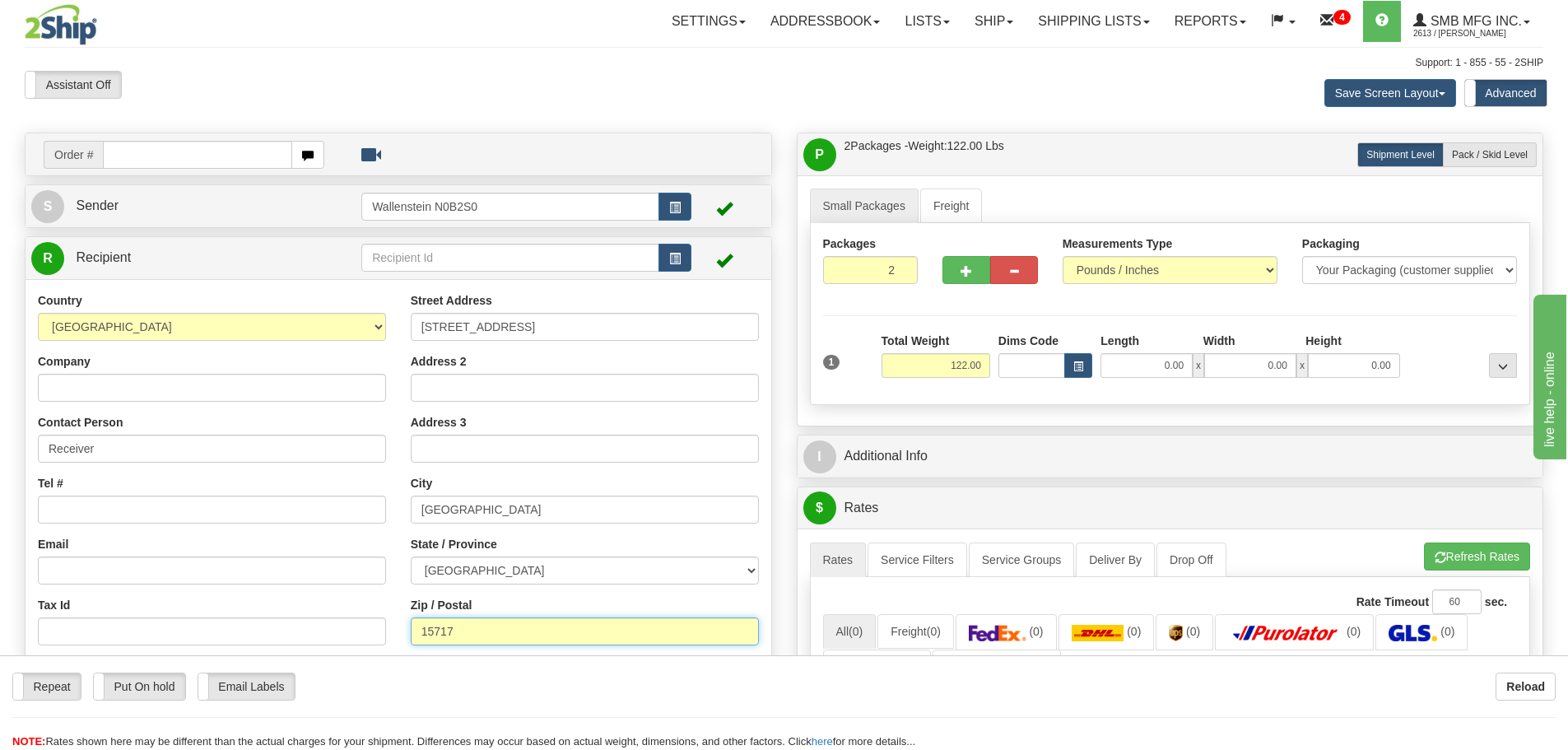
drag, startPoint x: 490, startPoint y: 633, endPoint x: 371, endPoint y: 626, distance: 119.2
click at [374, 628] on div "Country [GEOGRAPHIC_DATA] [GEOGRAPHIC_DATA] [GEOGRAPHIC_DATA] [GEOGRAPHIC_DATA]…" at bounding box center [398, 505] width 746 height 426
paste input "L4Z1P2"
type input "L4Z1P2"
click at [930, 359] on input "122.00" at bounding box center [936, 365] width 109 height 25
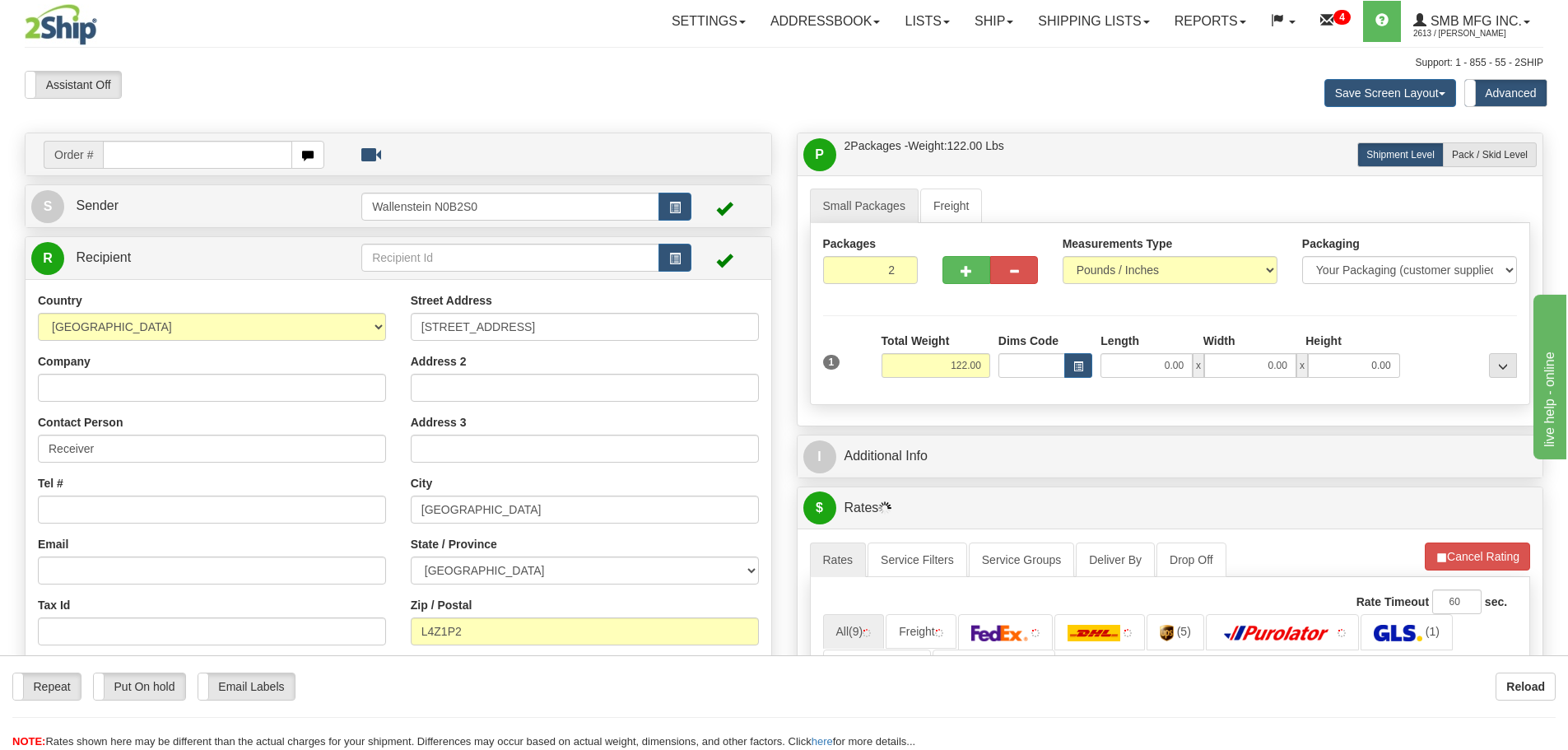
click at [937, 377] on div "Total Weight 122.00" at bounding box center [936, 361] width 117 height 58
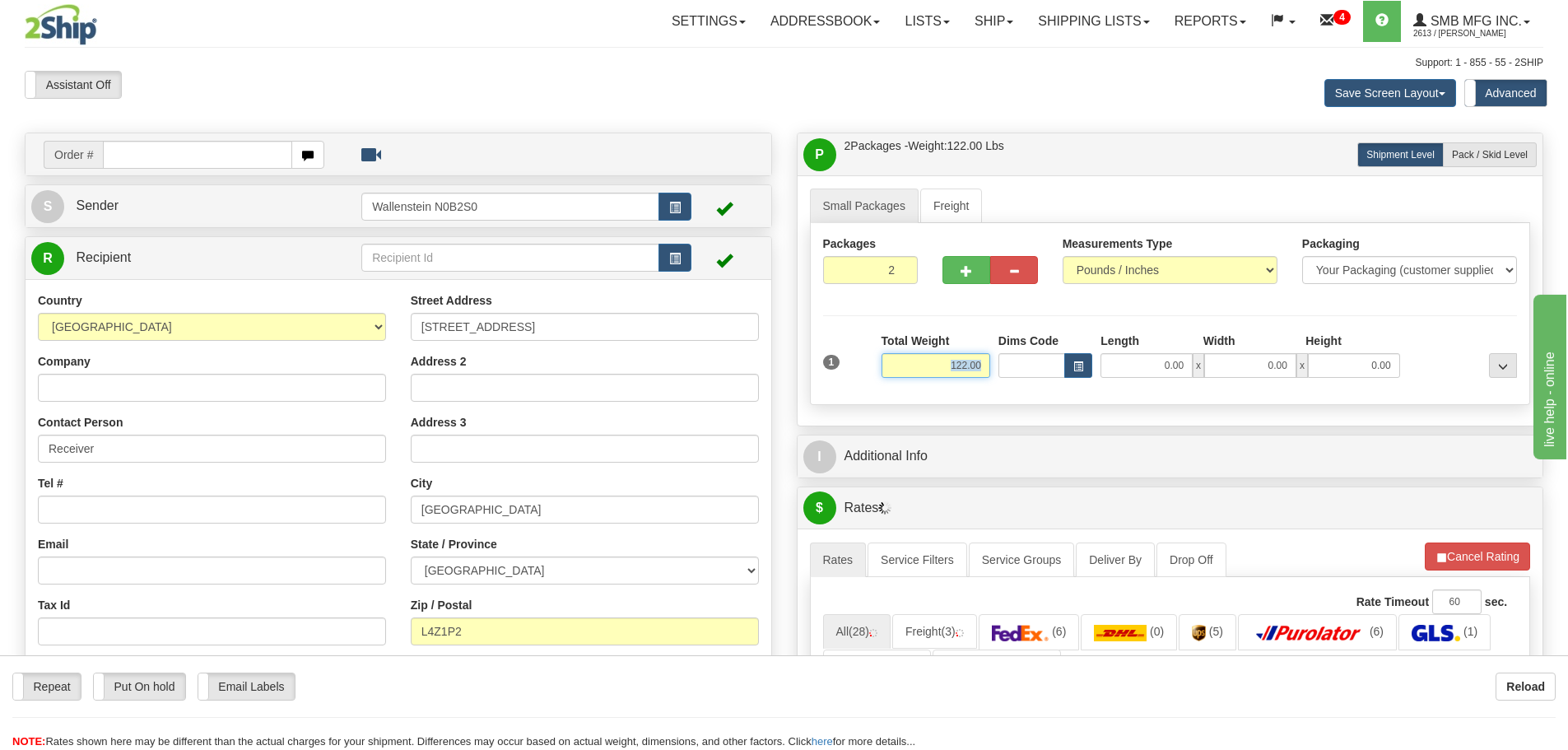
click at [938, 372] on input "122.00" at bounding box center [936, 365] width 109 height 25
click at [937, 372] on input "122.00" at bounding box center [936, 365] width 109 height 25
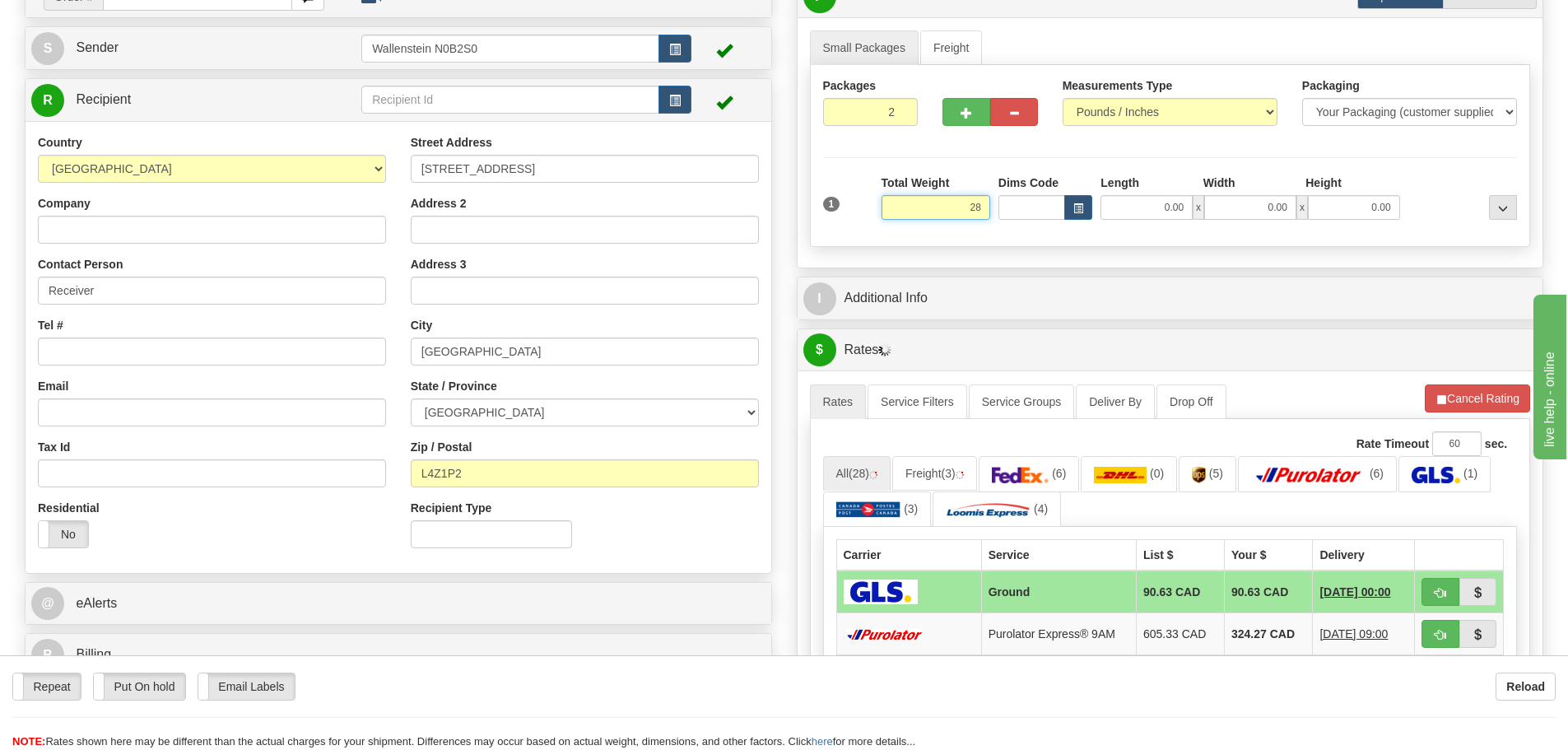
scroll to position [165, 0]
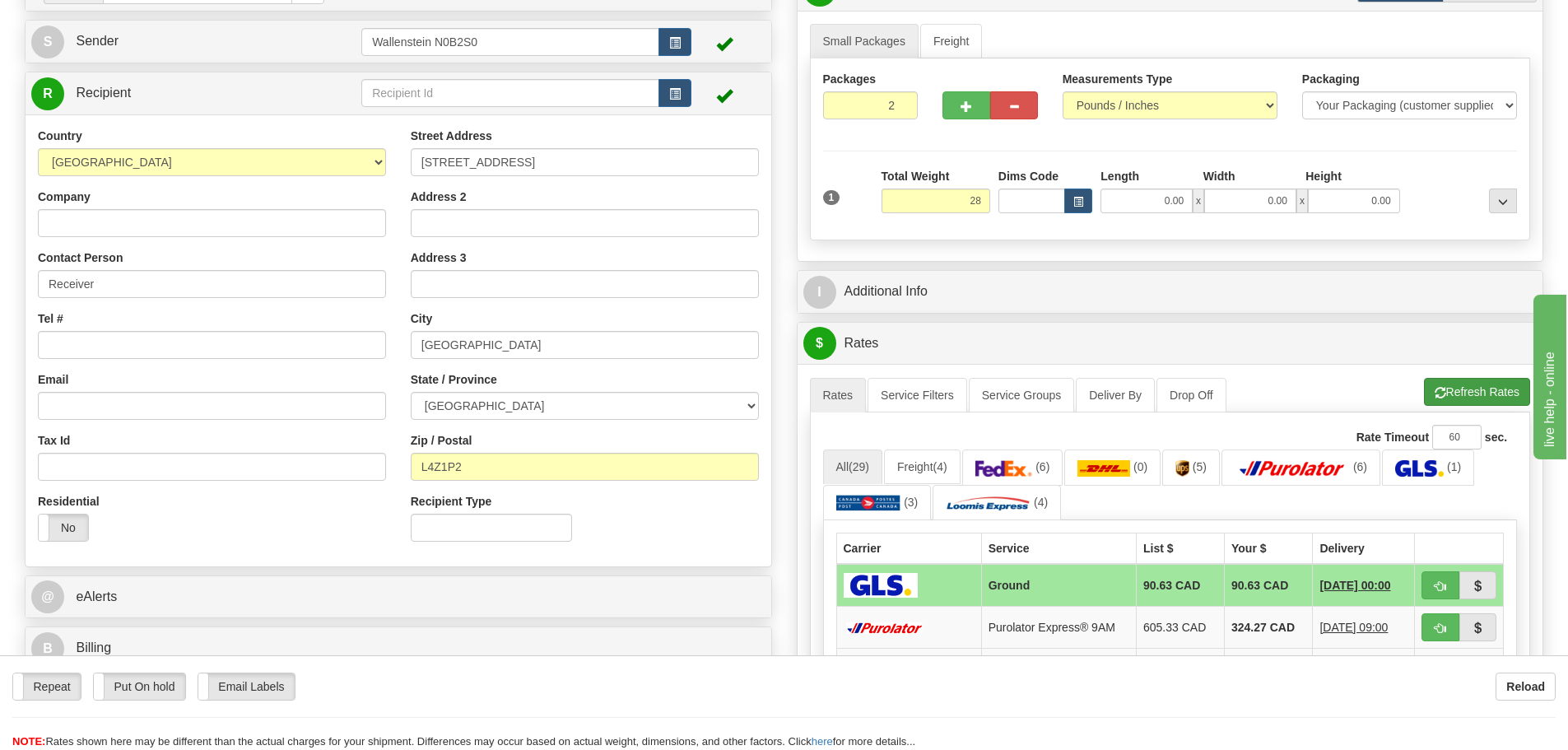
type input "28.00"
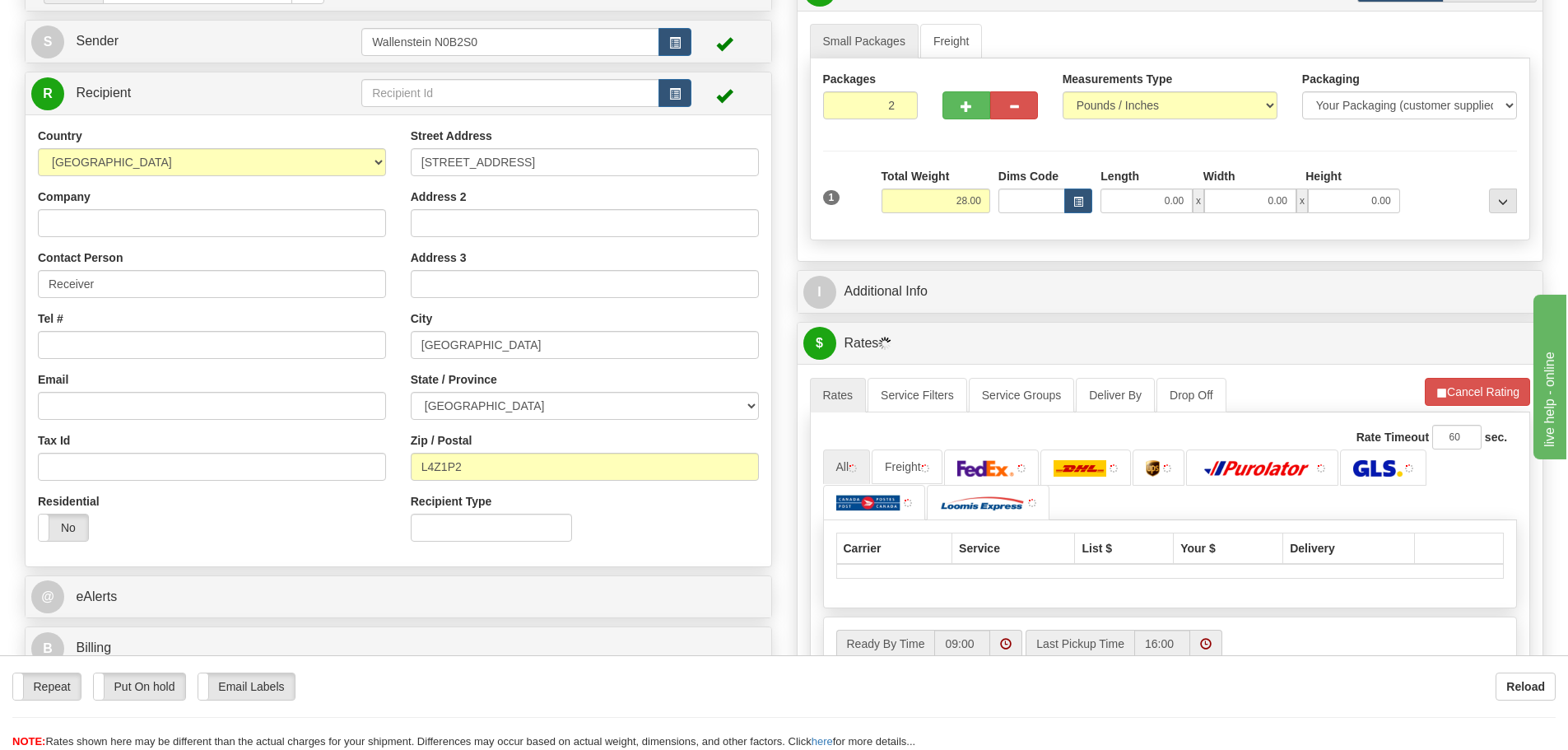
click at [1465, 391] on li "Refresh Rates Cancel Rating" at bounding box center [1477, 391] width 105 height 28
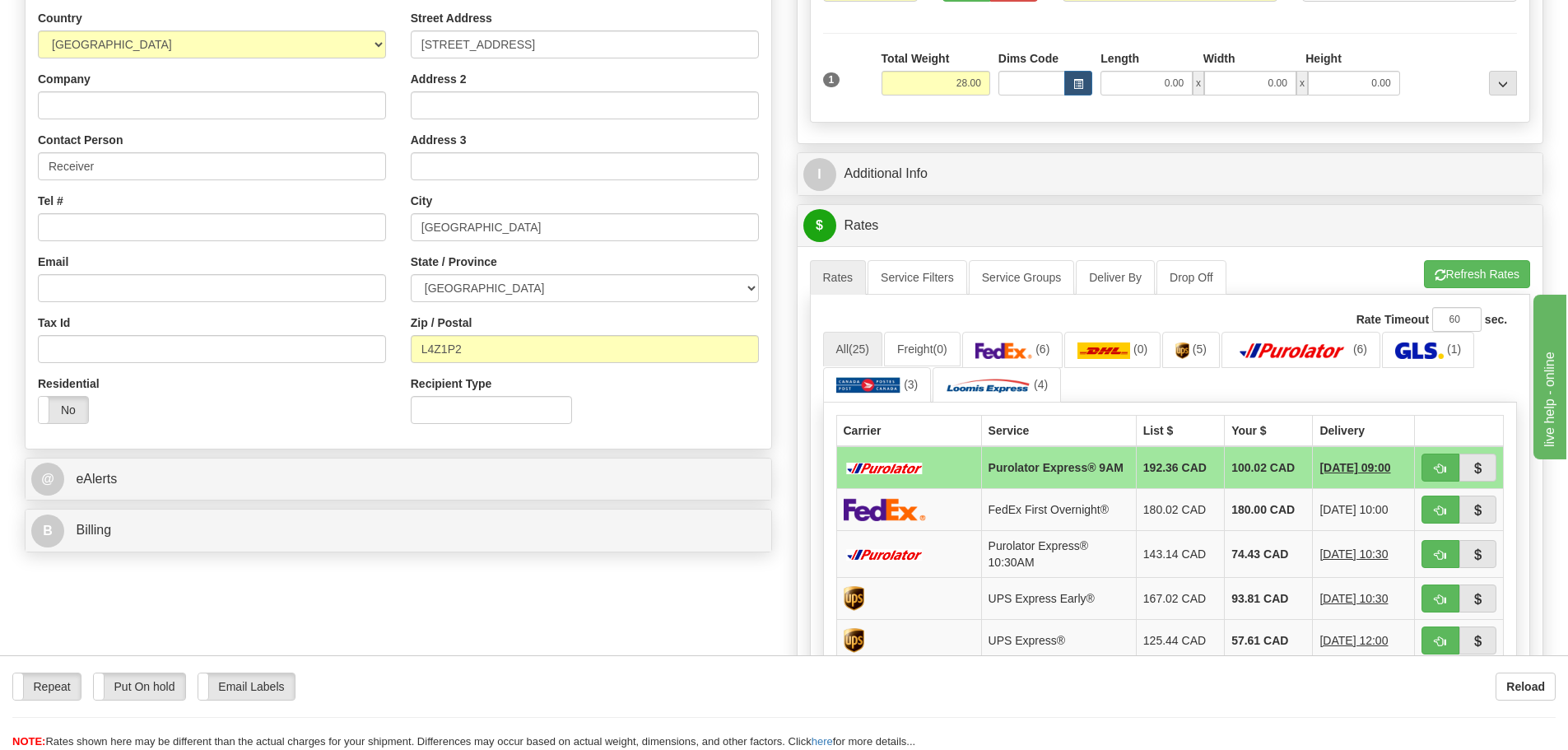
scroll to position [412, 0]
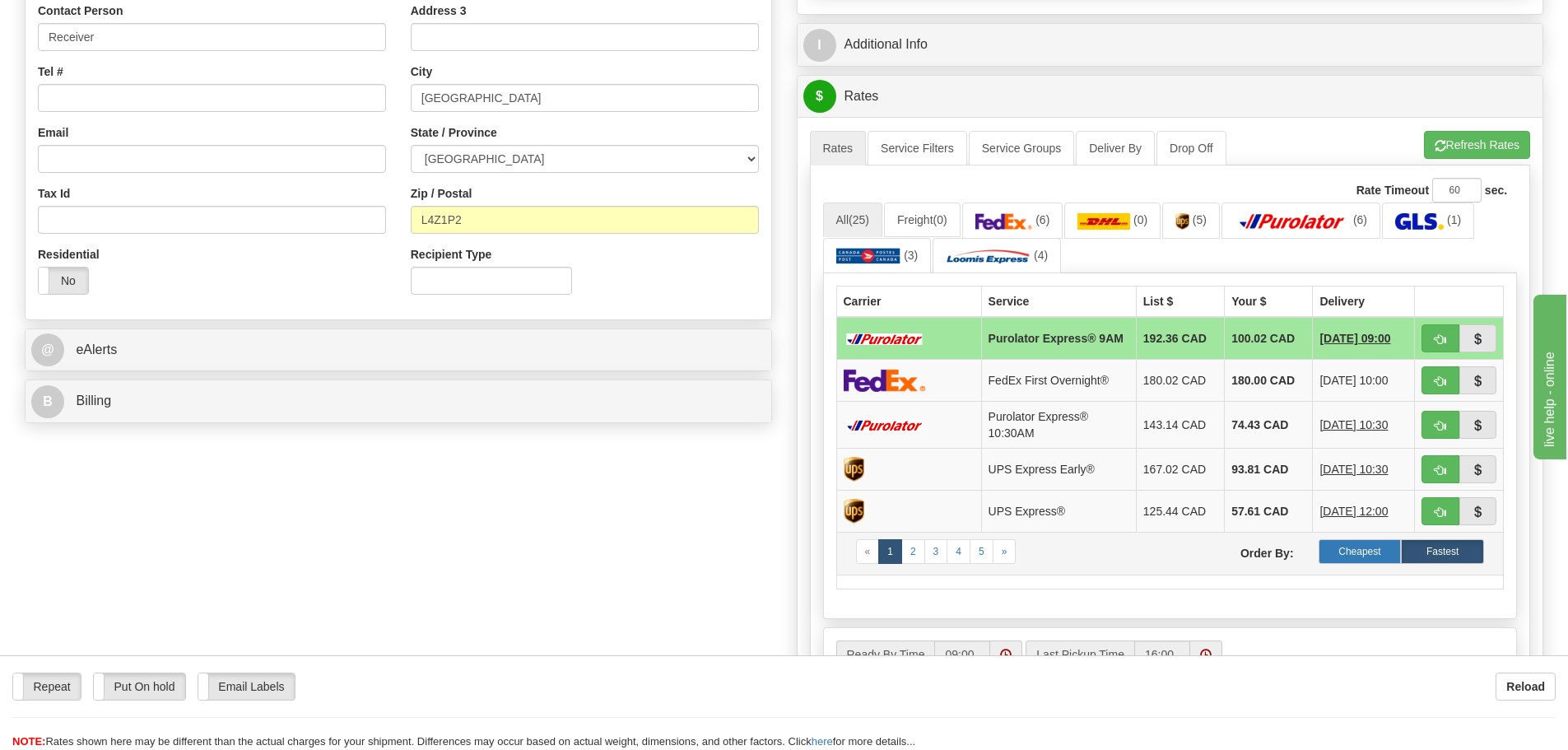
click at [1348, 562] on label "Cheapest" at bounding box center [1360, 551] width 83 height 25
